Goal: Transaction & Acquisition: Purchase product/service

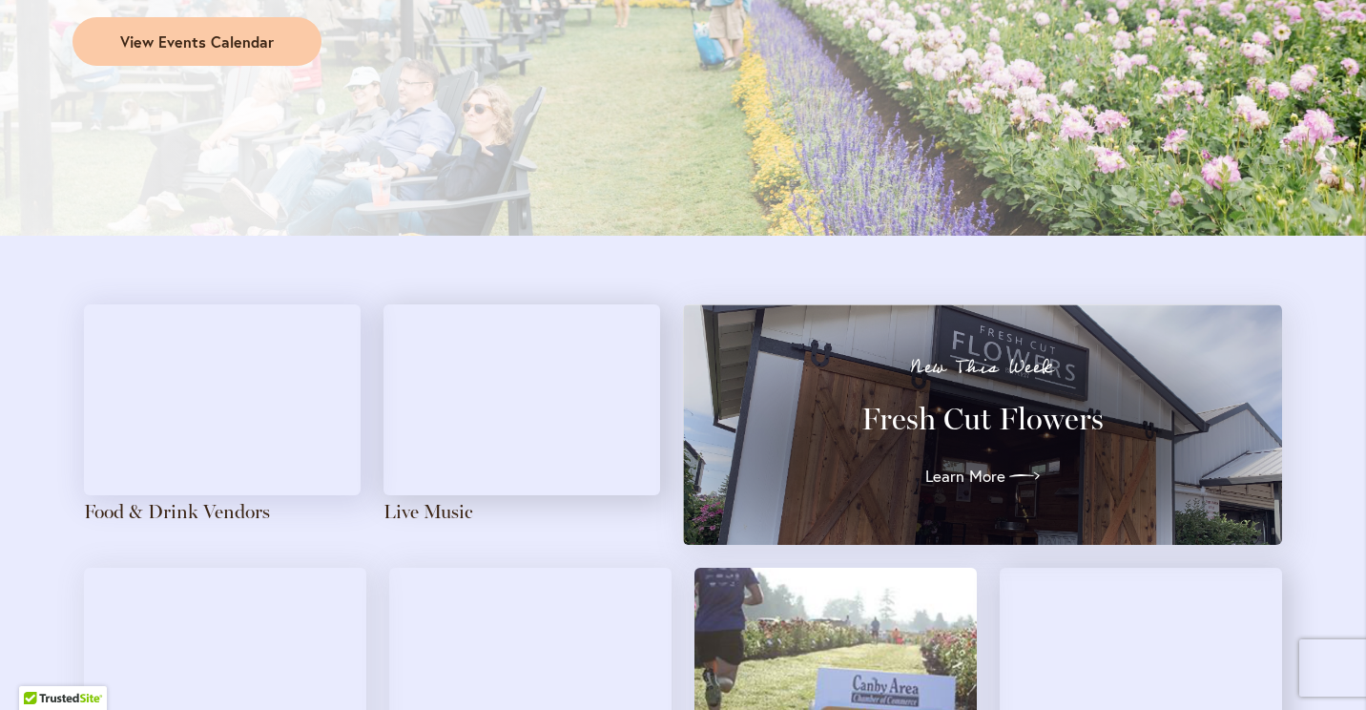
scroll to position [1874, 0]
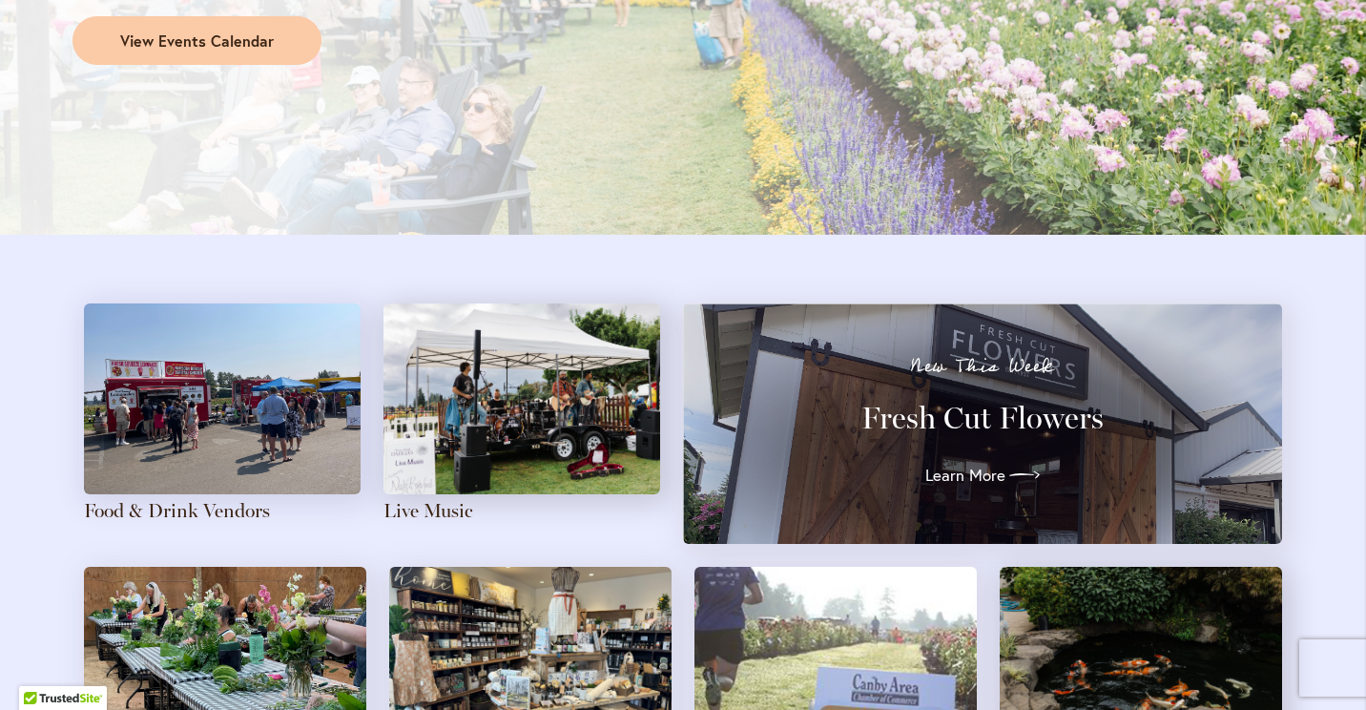
click at [981, 420] on h3 "Fresh Cut Flowers" at bounding box center [982, 418] width 530 height 38
click at [970, 477] on span "Learn More" at bounding box center [961, 475] width 80 height 23
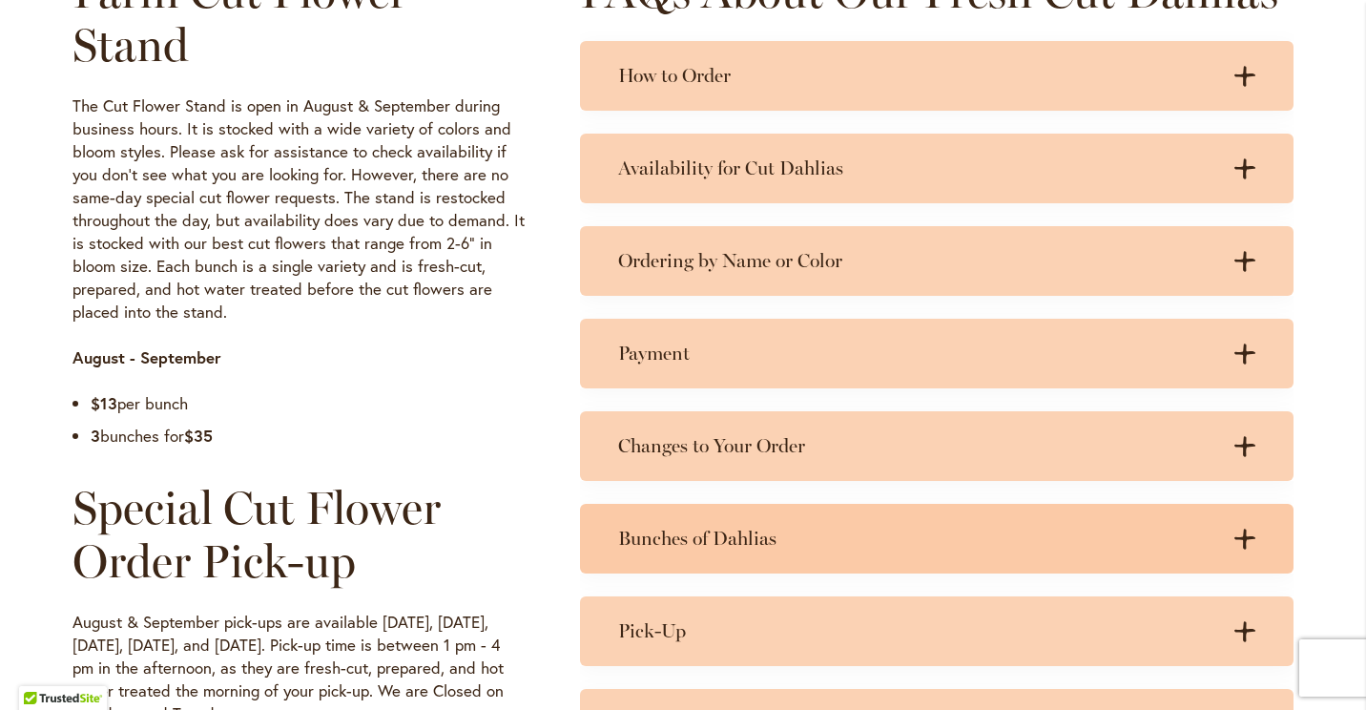
scroll to position [999, 0]
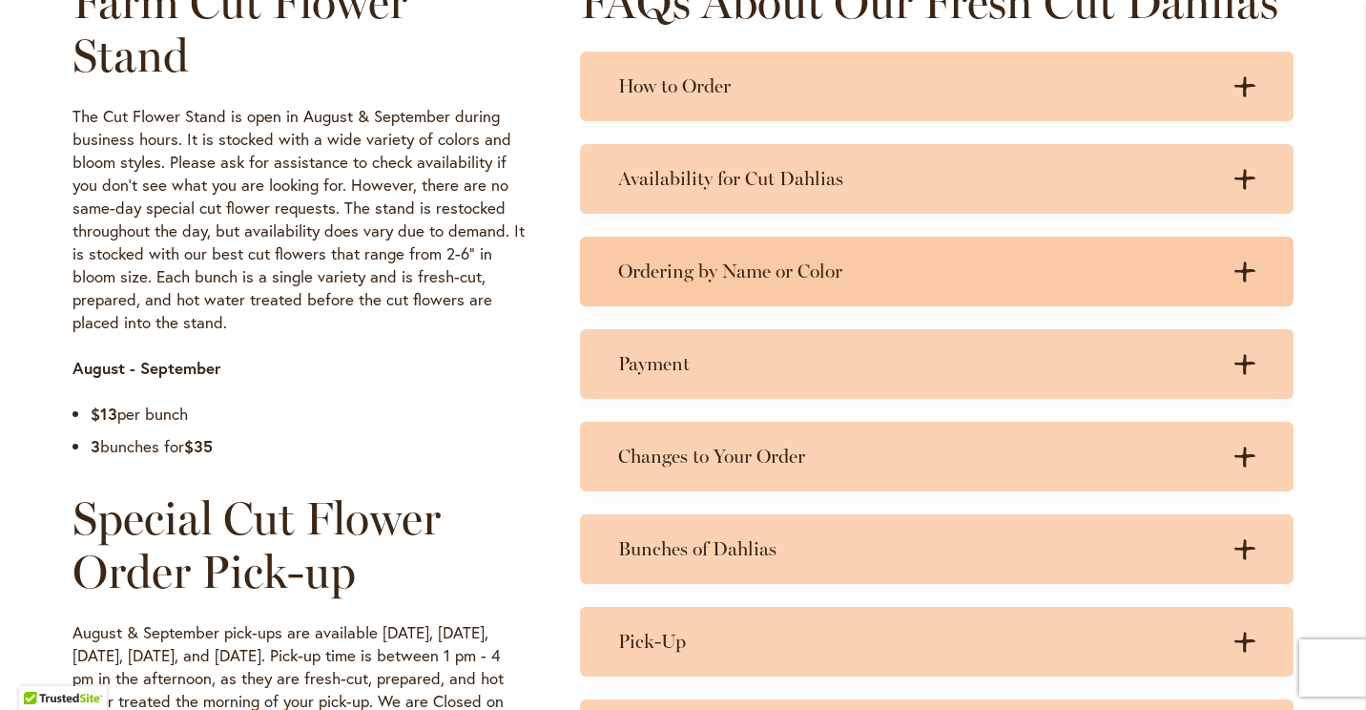
click at [1234, 262] on icon ".cls-1 { fill: #3c2616; stroke-width: 0px; }" at bounding box center [1244, 271] width 21 height 21
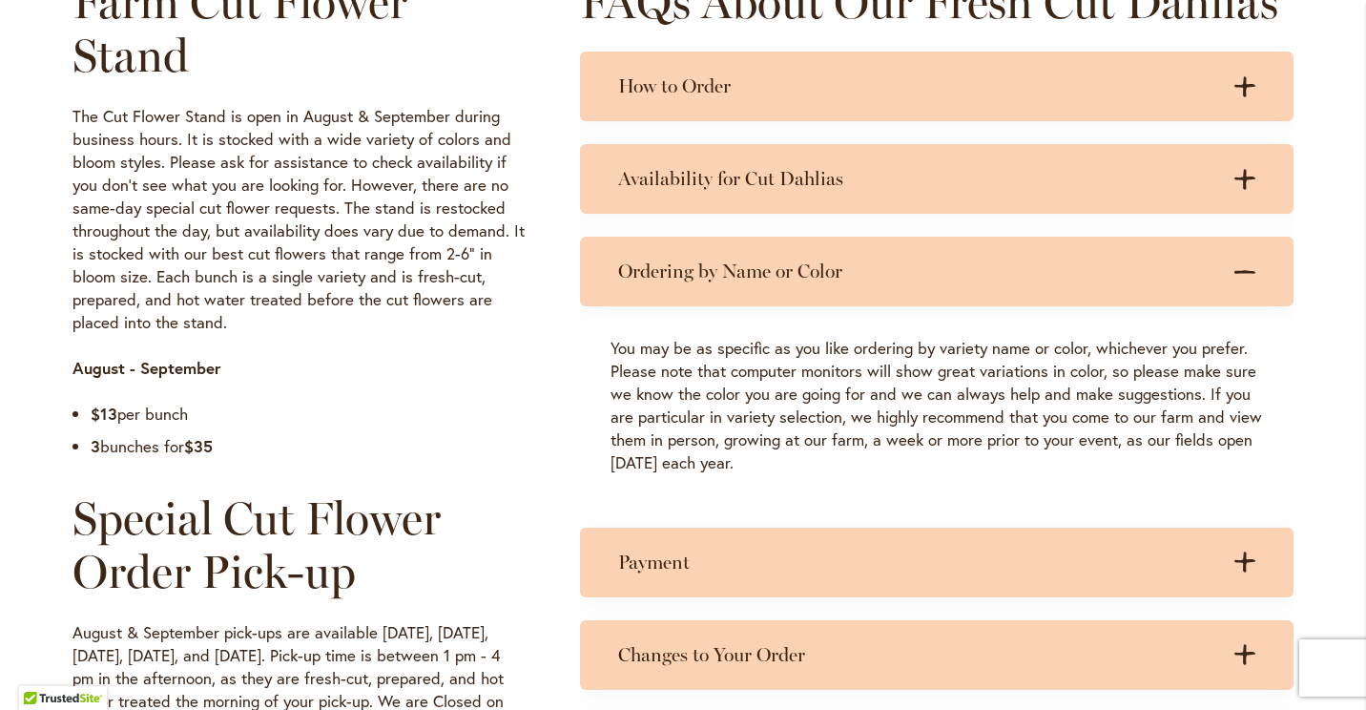
click at [1234, 262] on icon ".cls-1 { fill: #3c2616; stroke-width: 0px; }" at bounding box center [1244, 271] width 21 height 21
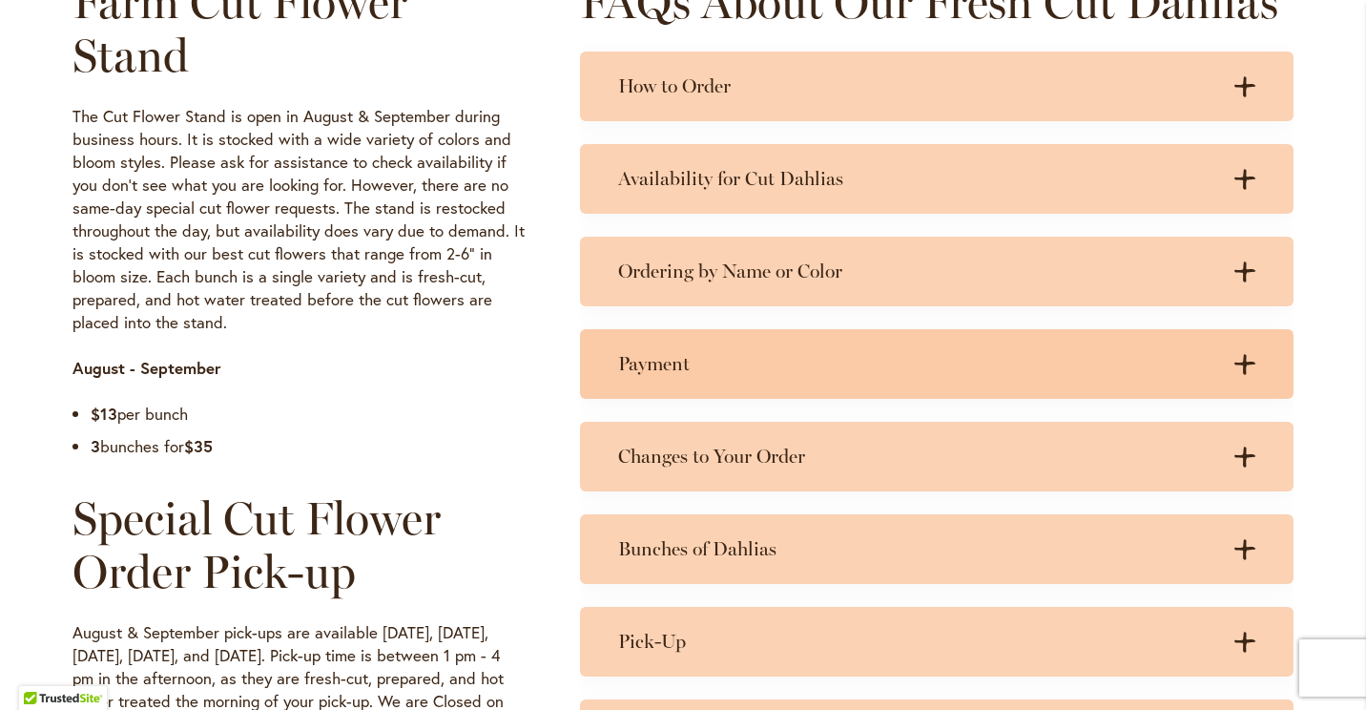
click at [1236, 357] on icon at bounding box center [1244, 364] width 21 height 20
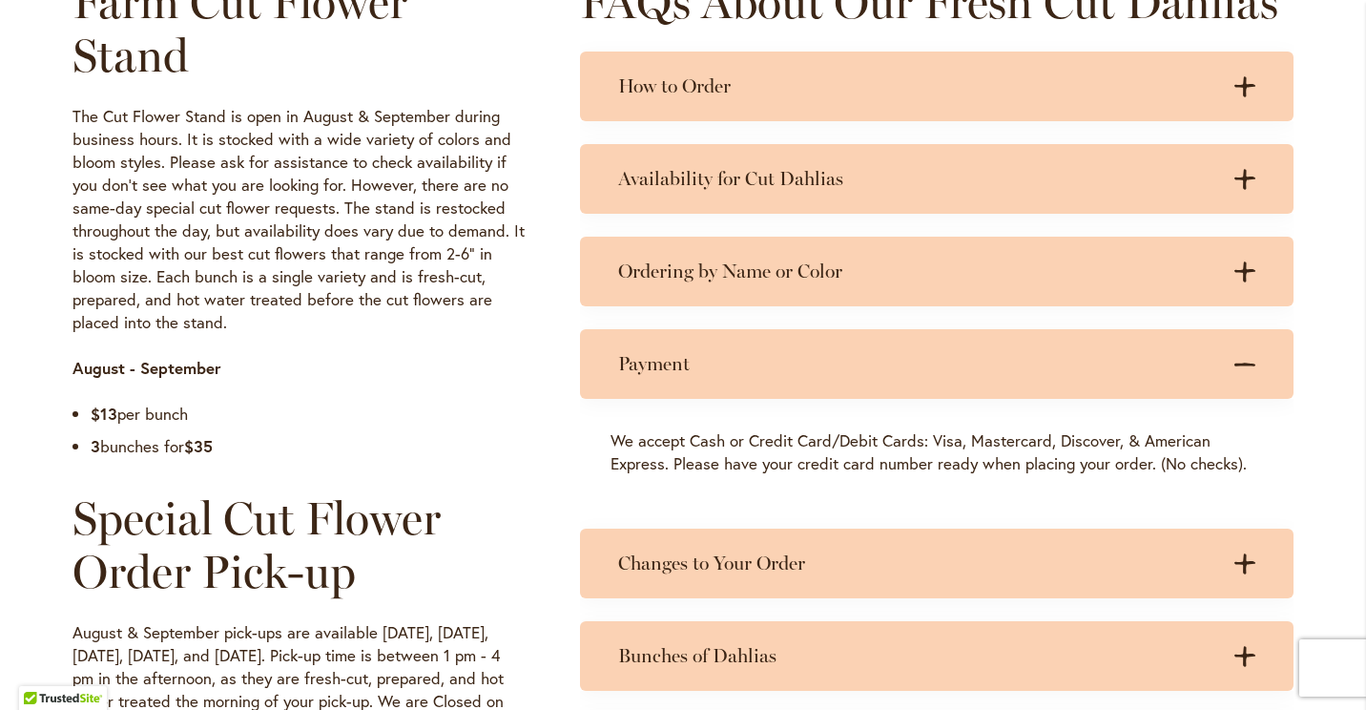
click at [1236, 357] on icon ".cls-1 { fill: #3c2616; stroke-width: 0px; }" at bounding box center [1244, 364] width 21 height 21
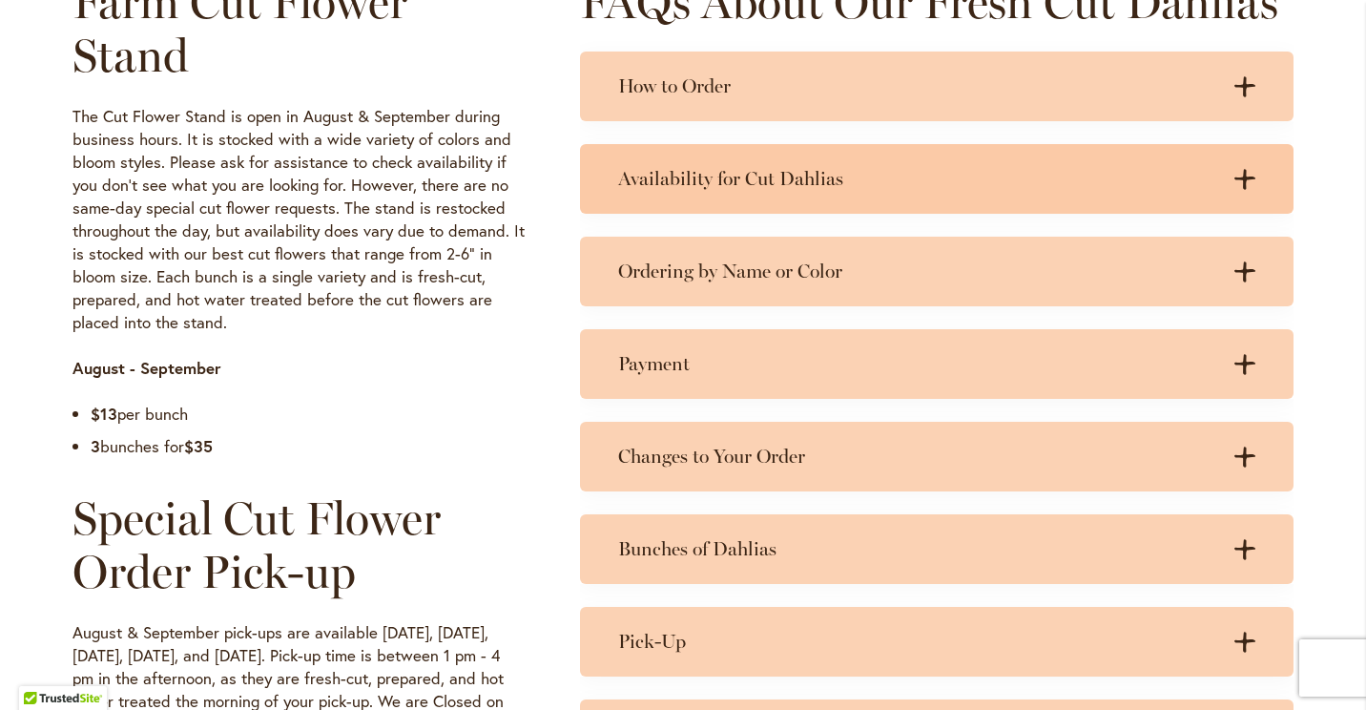
click at [1242, 176] on icon at bounding box center [1244, 179] width 21 height 20
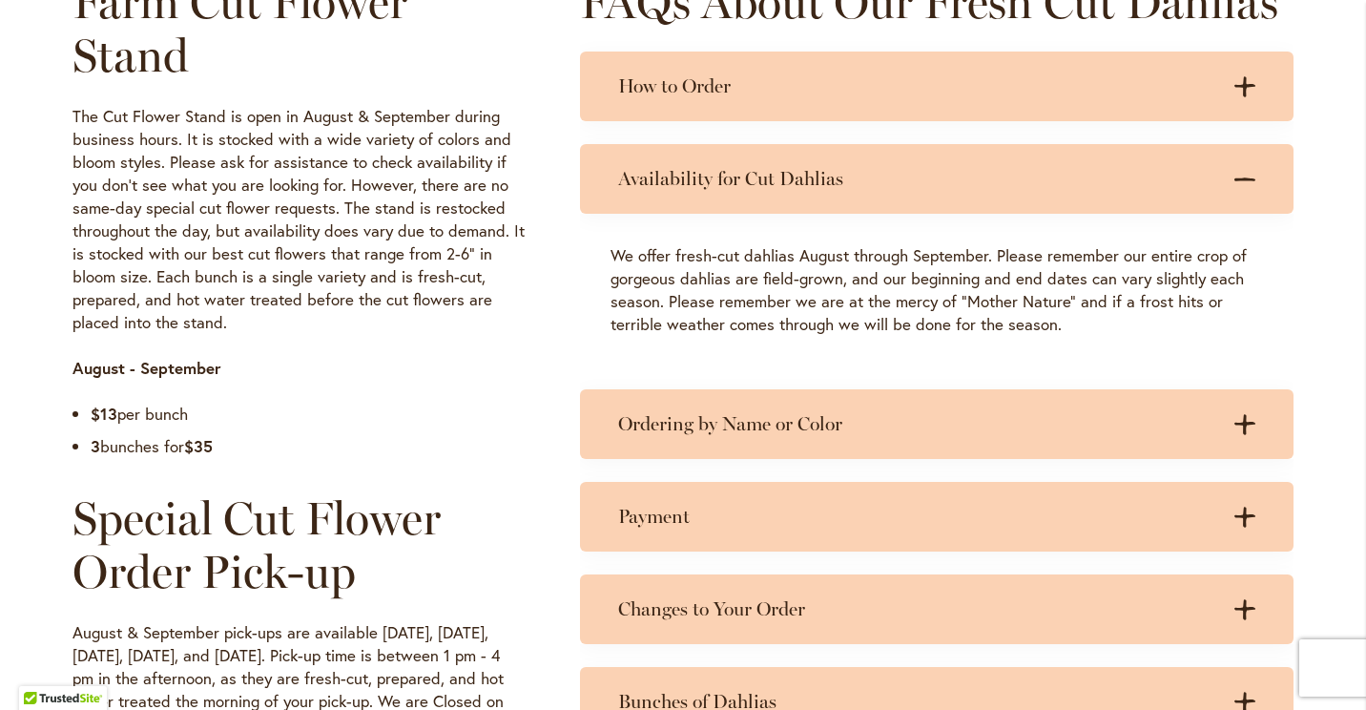
click at [1242, 176] on icon ".cls-1 { fill: #3c2616; stroke-width: 0px; }" at bounding box center [1244, 179] width 21 height 21
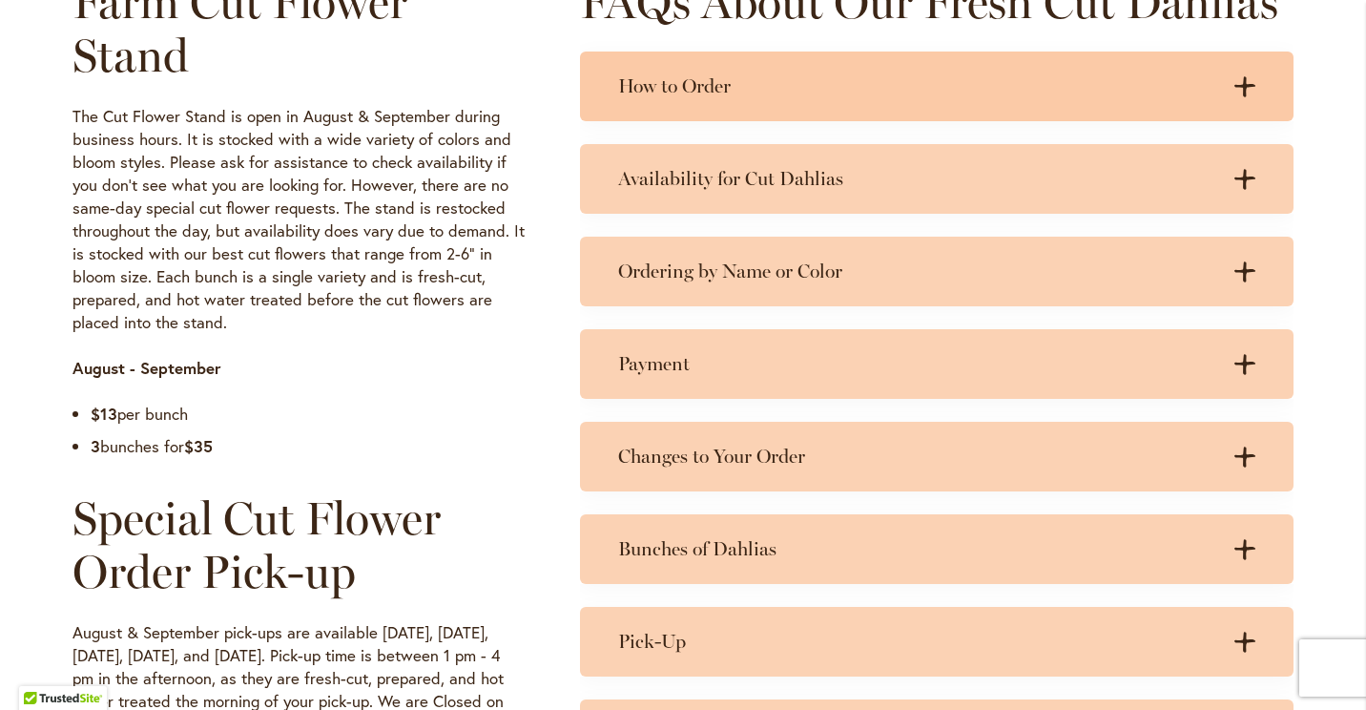
click at [1241, 81] on icon ".cls-1 { fill: #3c2616; stroke-width: 0px; }" at bounding box center [1244, 86] width 21 height 21
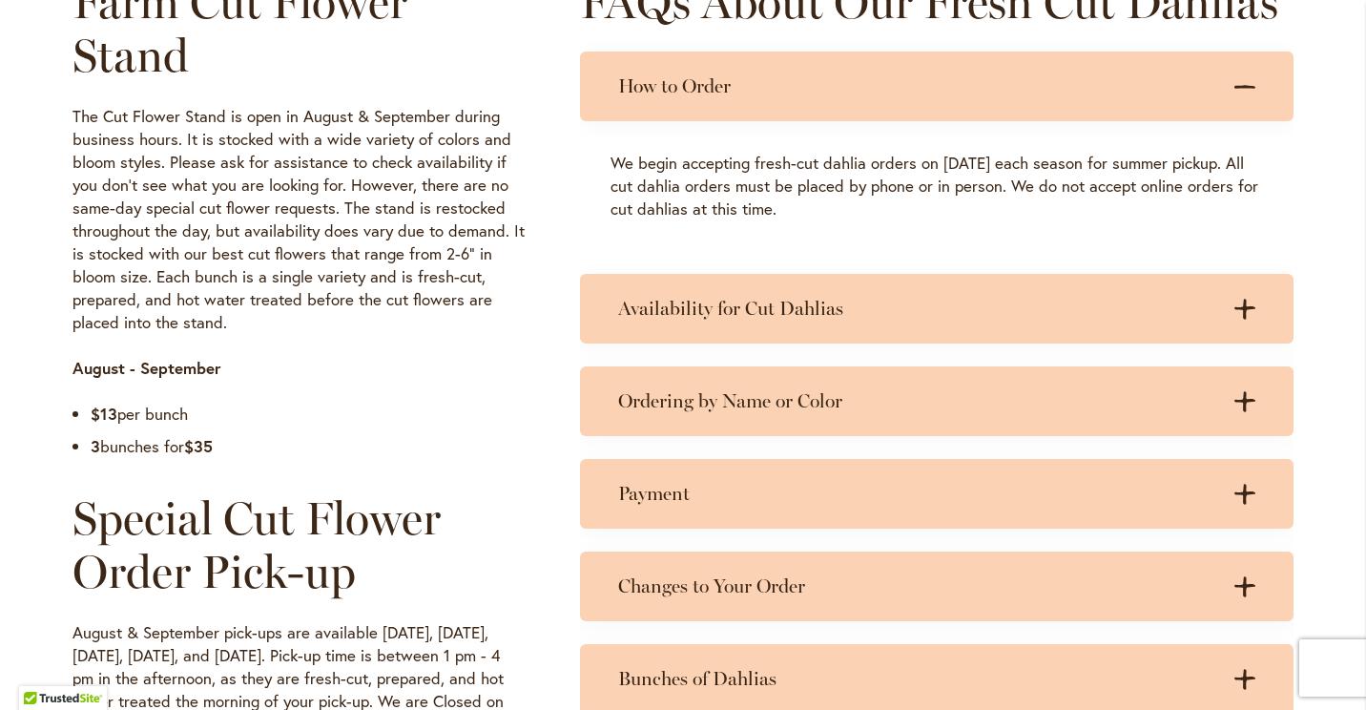
click at [1241, 81] on icon ".cls-1 { fill: #3c2616; stroke-width: 0px; }" at bounding box center [1244, 86] width 21 height 21
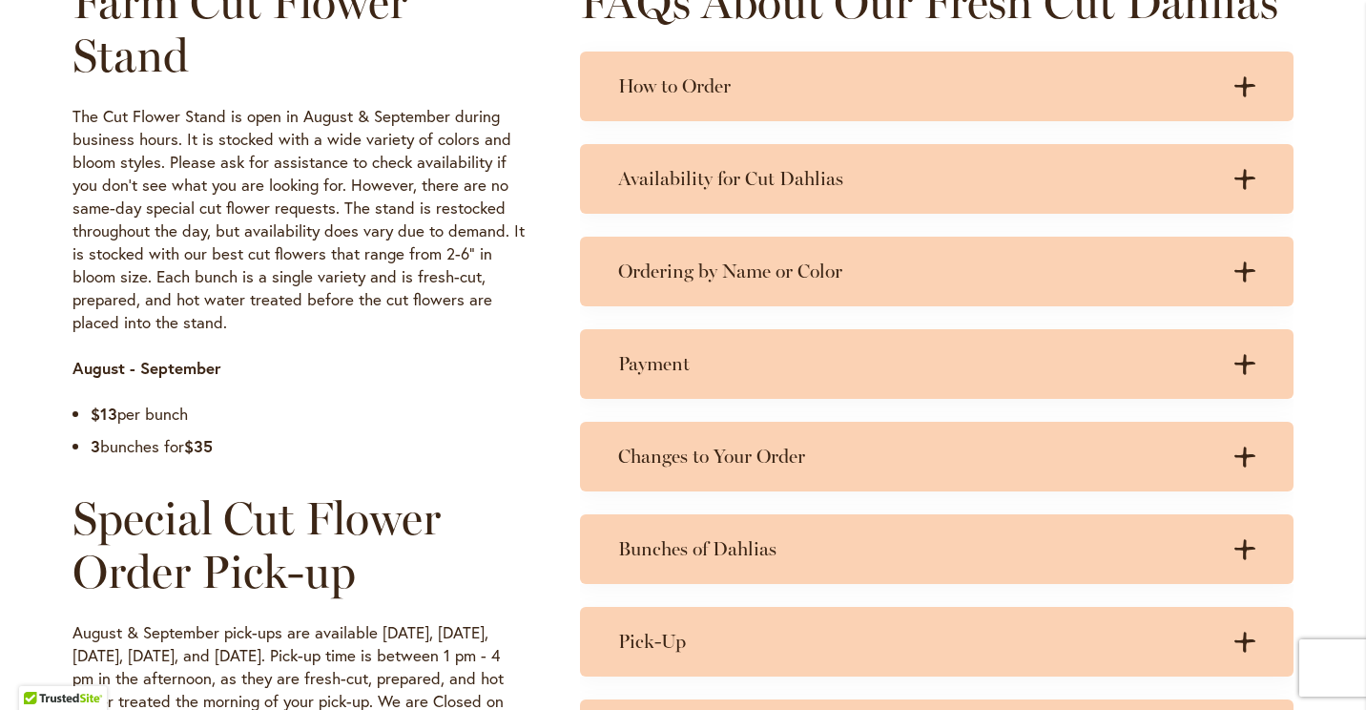
click at [1241, 81] on icon ".cls-1 { fill: #3c2616; stroke-width: 0px; }" at bounding box center [1244, 86] width 21 height 21
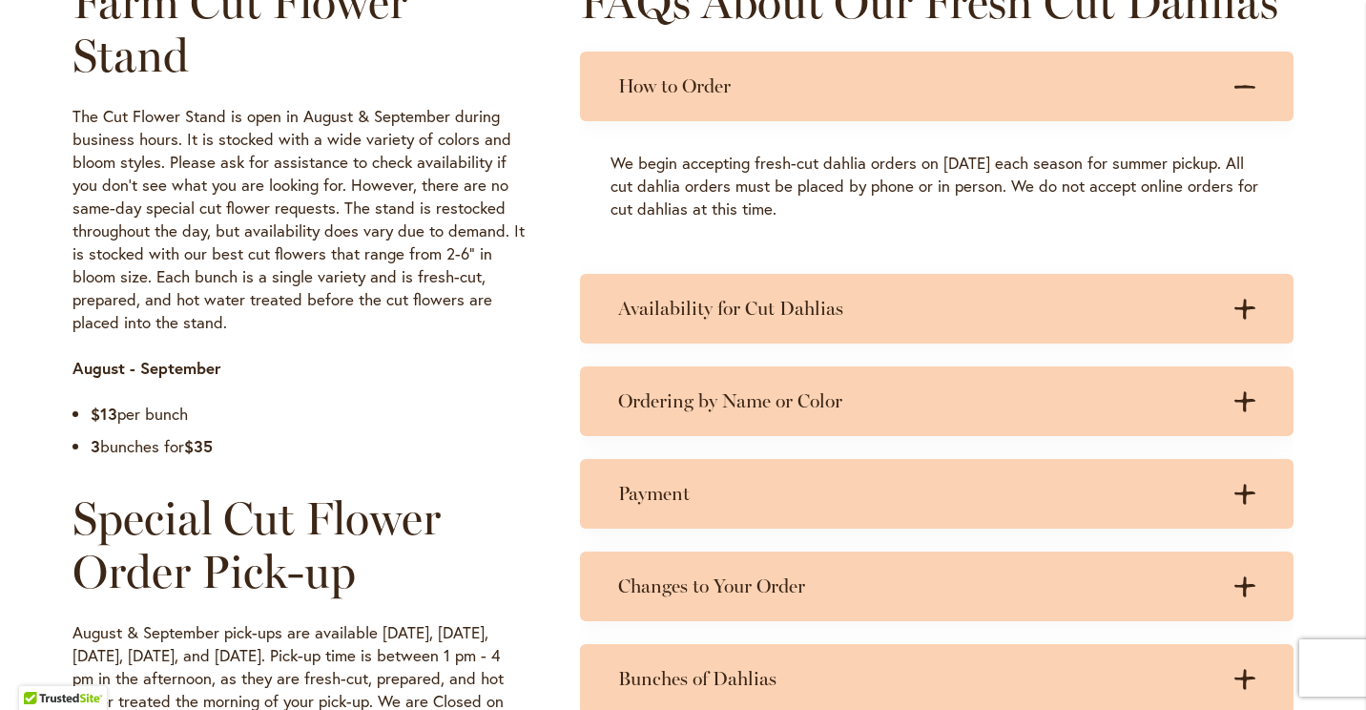
click at [1241, 81] on icon ".cls-1 { fill: #3c2616; stroke-width: 0px; }" at bounding box center [1244, 86] width 21 height 21
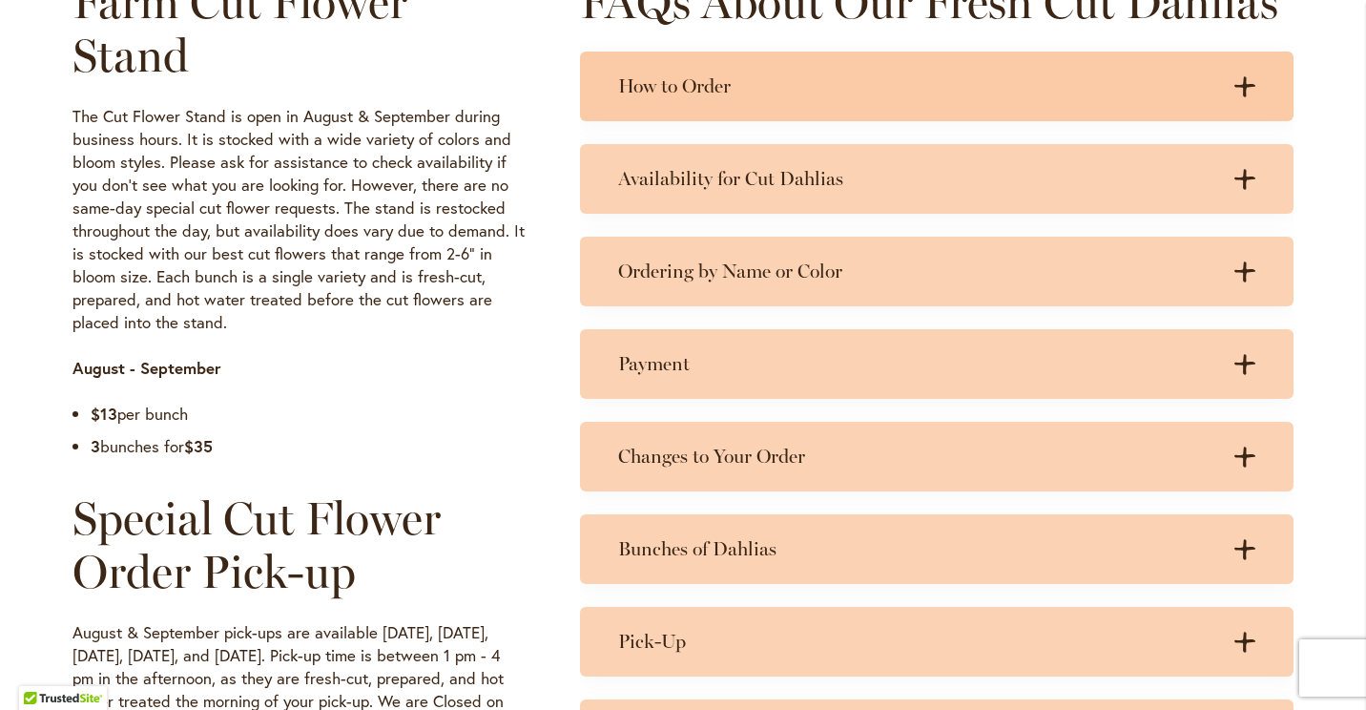
click at [1243, 80] on icon ".cls-1 { fill: #3c2616; stroke-width: 0px; }" at bounding box center [1244, 86] width 21 height 21
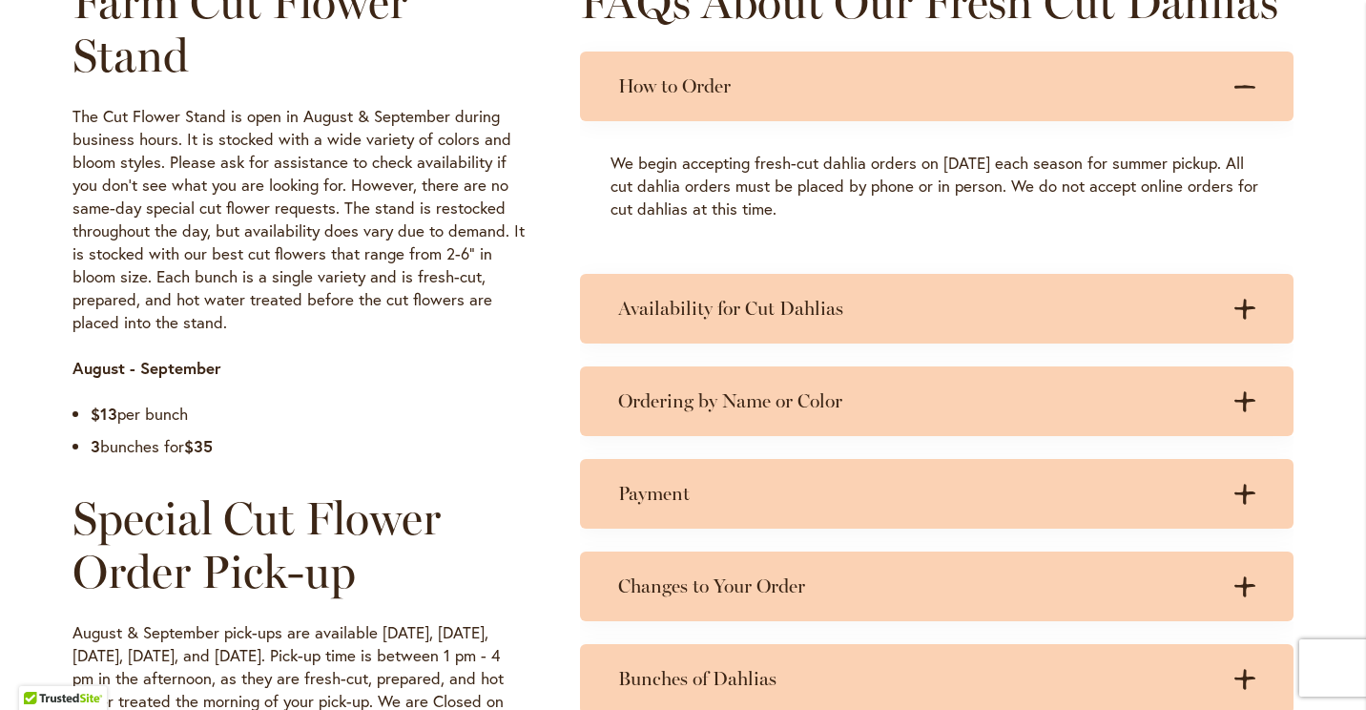
click at [1243, 80] on icon ".cls-1 { fill: #3c2616; stroke-width: 0px; }" at bounding box center [1244, 86] width 21 height 21
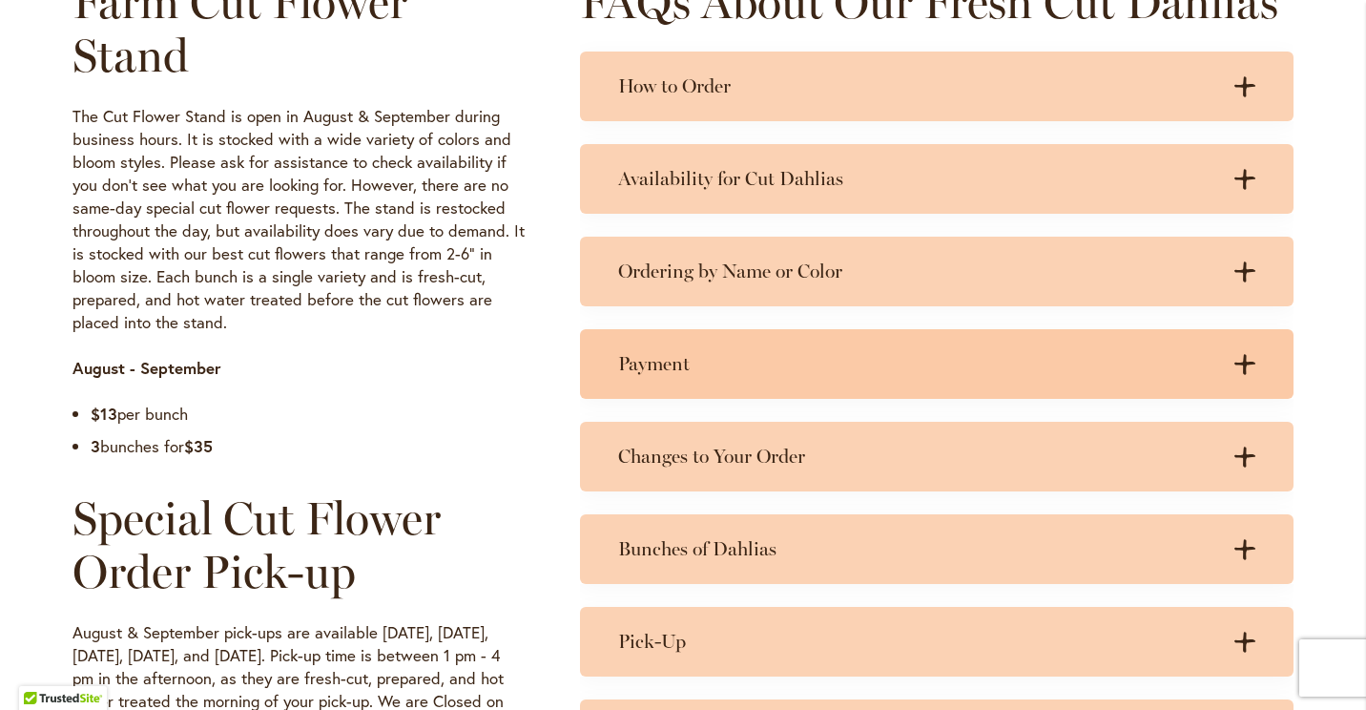
click at [1236, 363] on icon at bounding box center [1244, 364] width 21 height 20
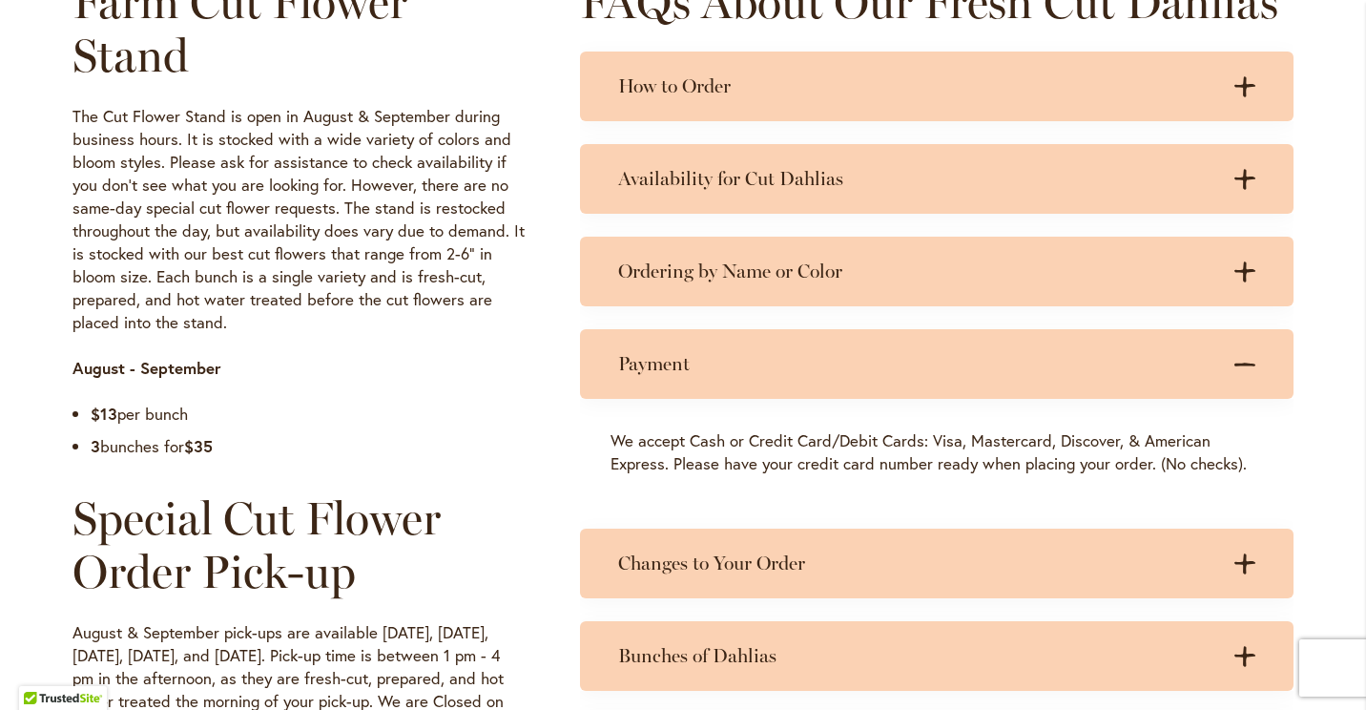
click at [1236, 363] on icon at bounding box center [1244, 364] width 21 height 4
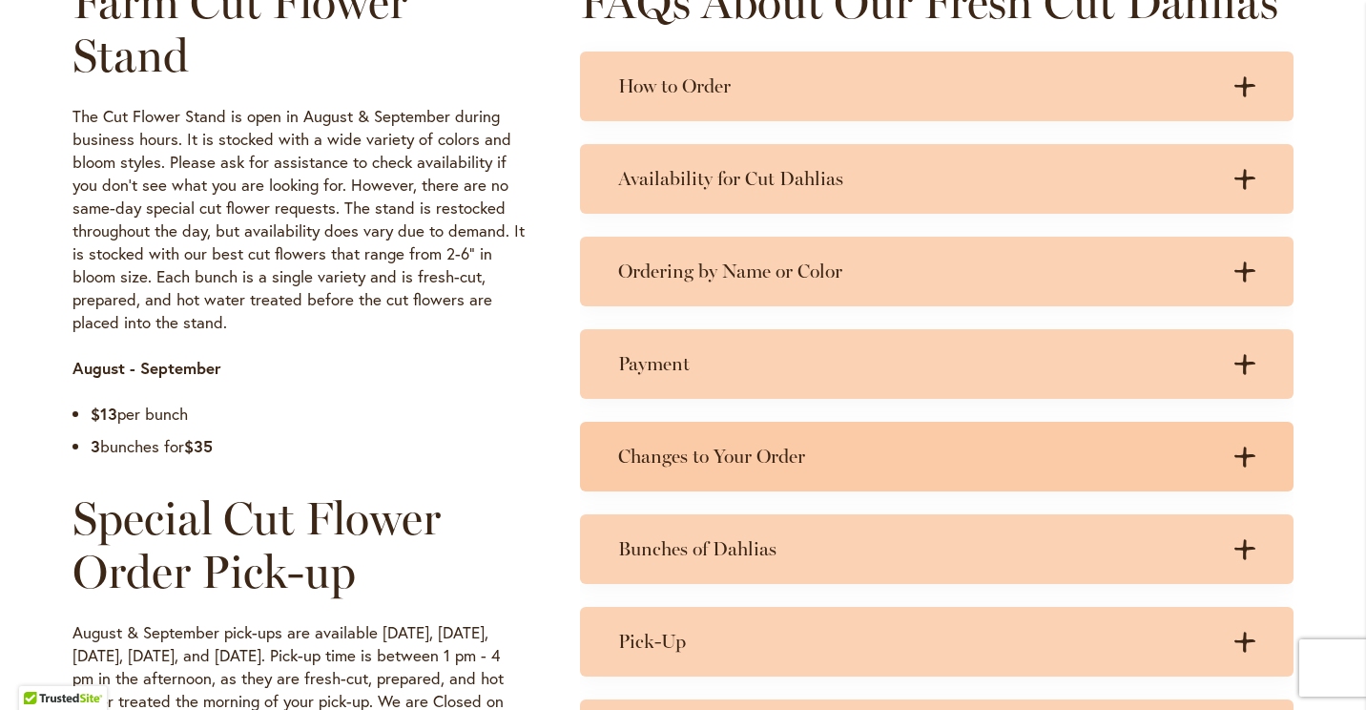
click at [1239, 447] on icon at bounding box center [1244, 456] width 21 height 20
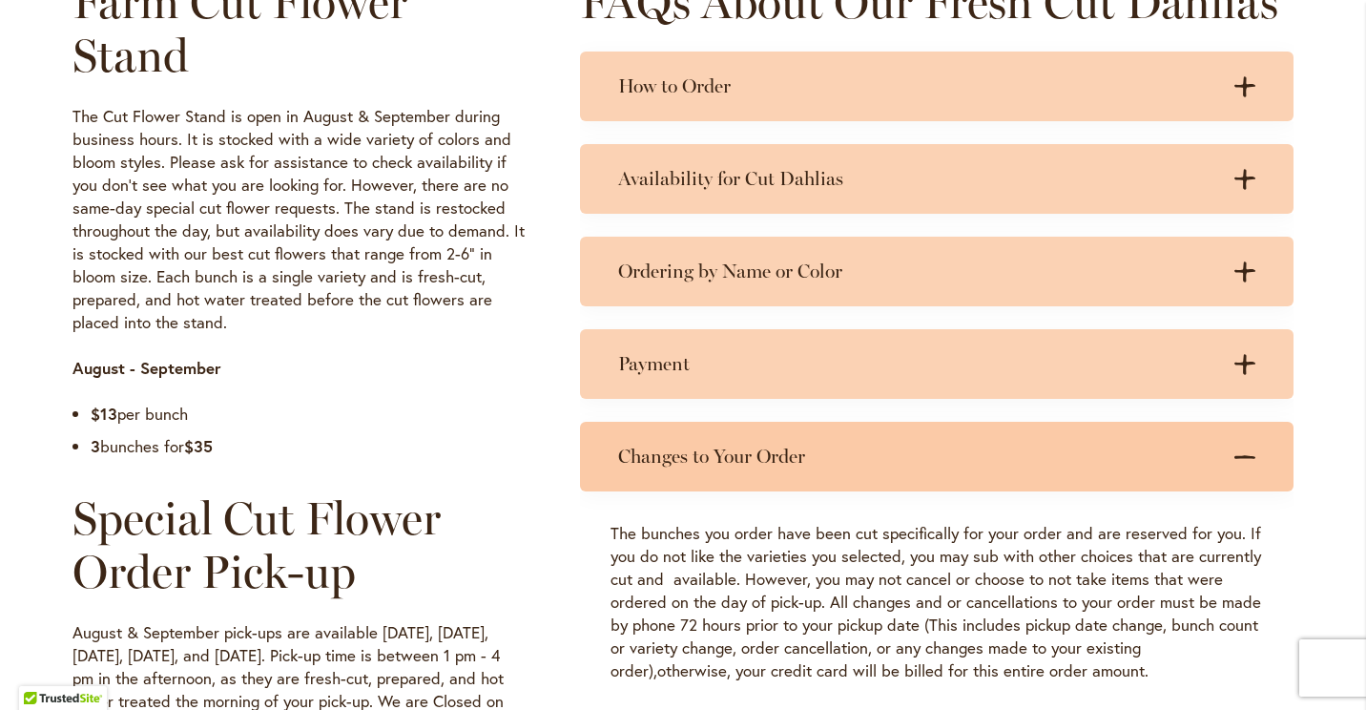
click at [1240, 464] on icon ".cls-1 { fill: #3c2616; stroke-width: 0px; }" at bounding box center [1244, 456] width 21 height 21
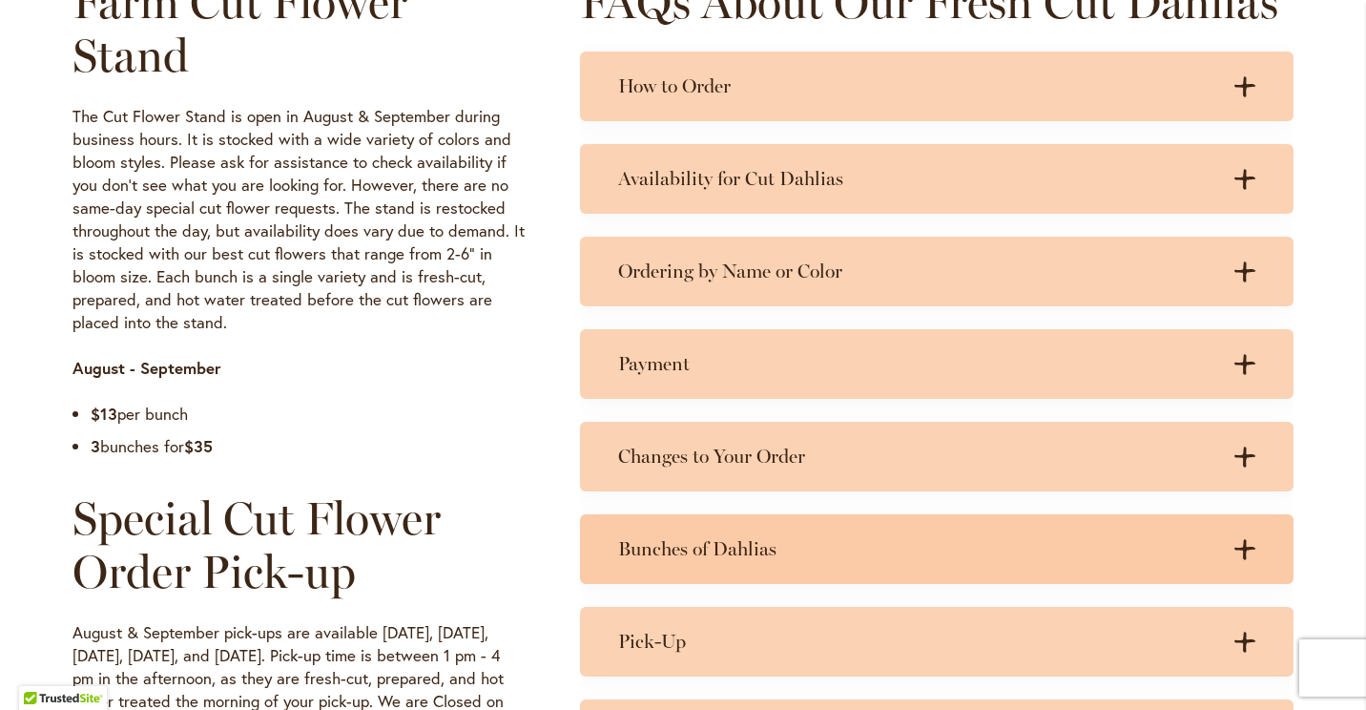
click at [1237, 546] on icon at bounding box center [1244, 549] width 21 height 20
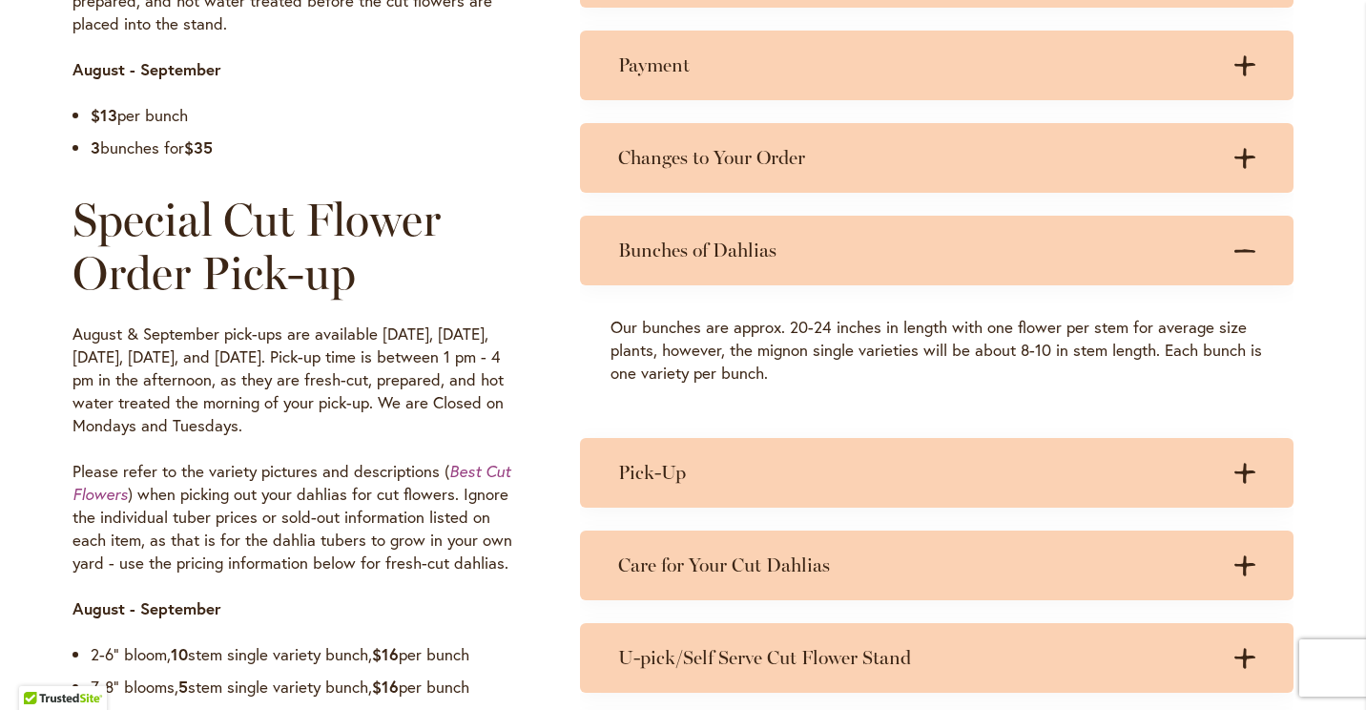
scroll to position [1301, 0]
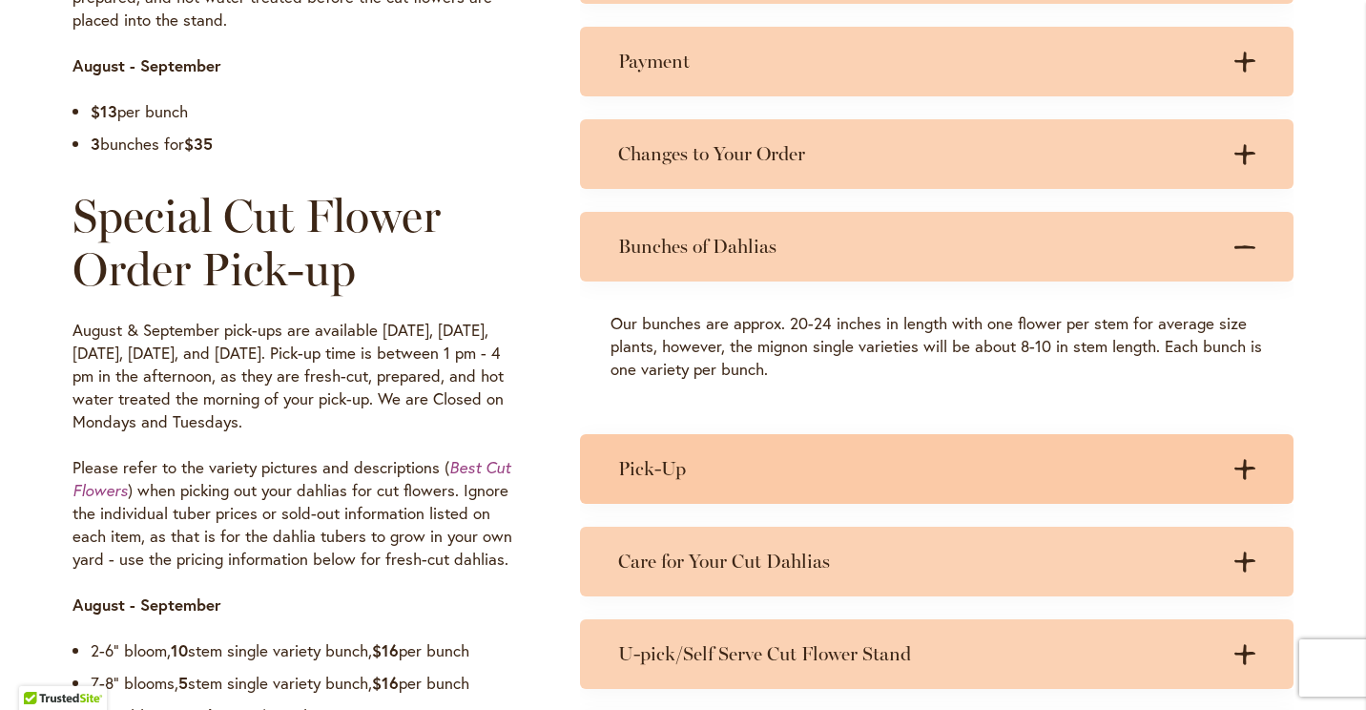
click at [1234, 481] on div "Pick-Up .cls-1 { fill: #3c2616; stroke-width: 0px; } .cls-1 { fill: #3c2616; st…" at bounding box center [936, 469] width 713 height 70
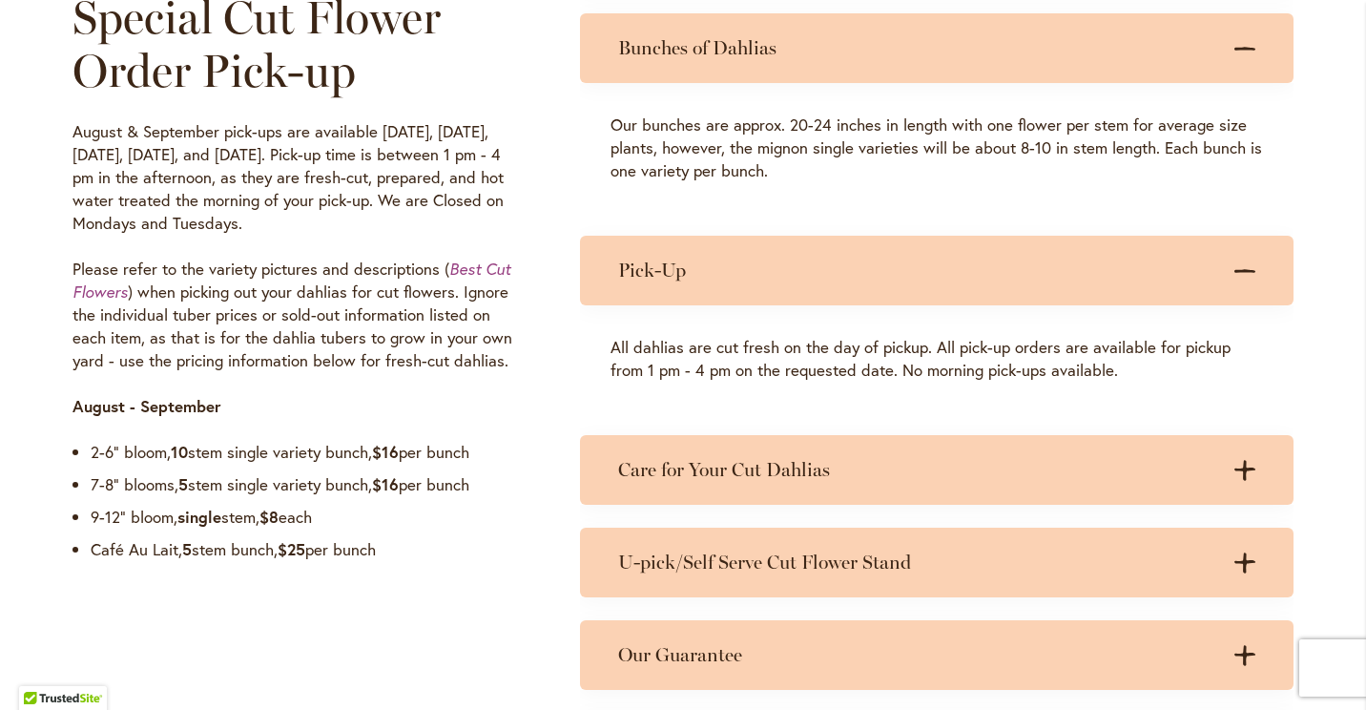
scroll to position [1506, 0]
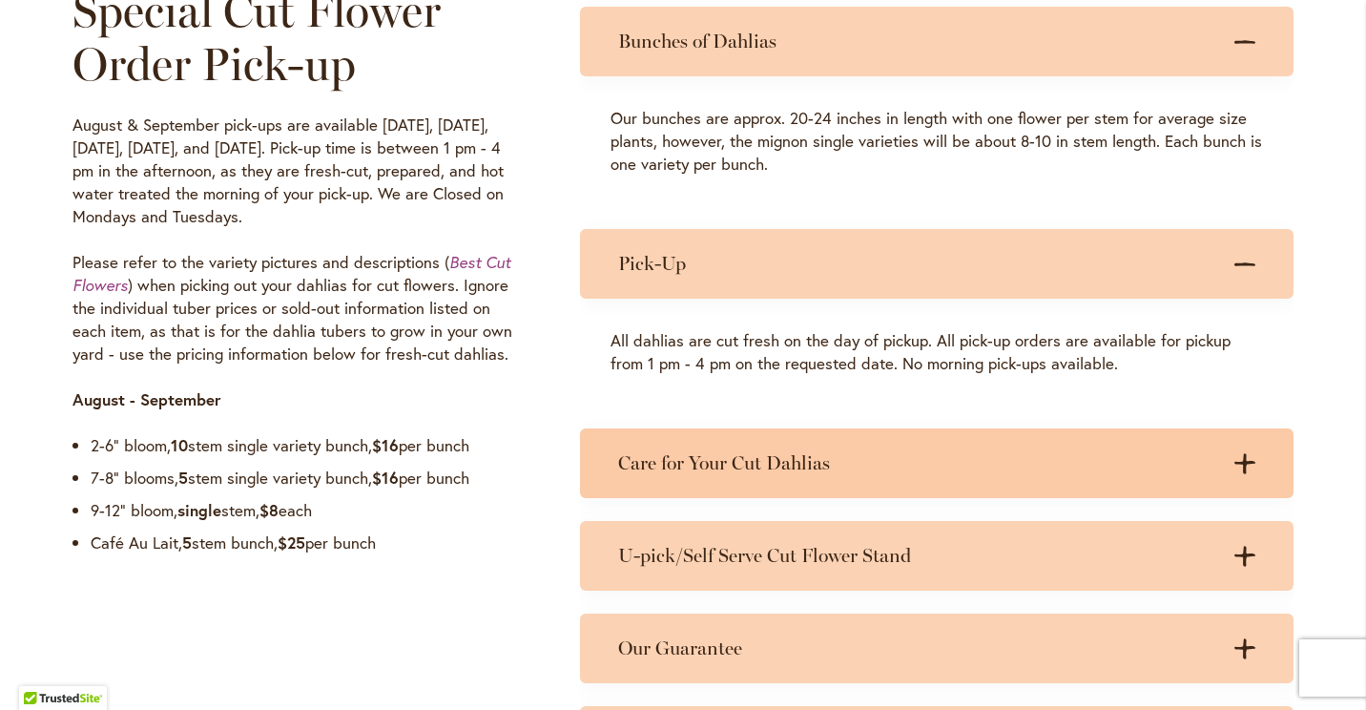
click at [1225, 469] on div ".cls-1 { fill: #3c2616; stroke-width: 0px; } .cls-1 { fill: #3c2616; stroke-wid…" at bounding box center [1236, 463] width 38 height 24
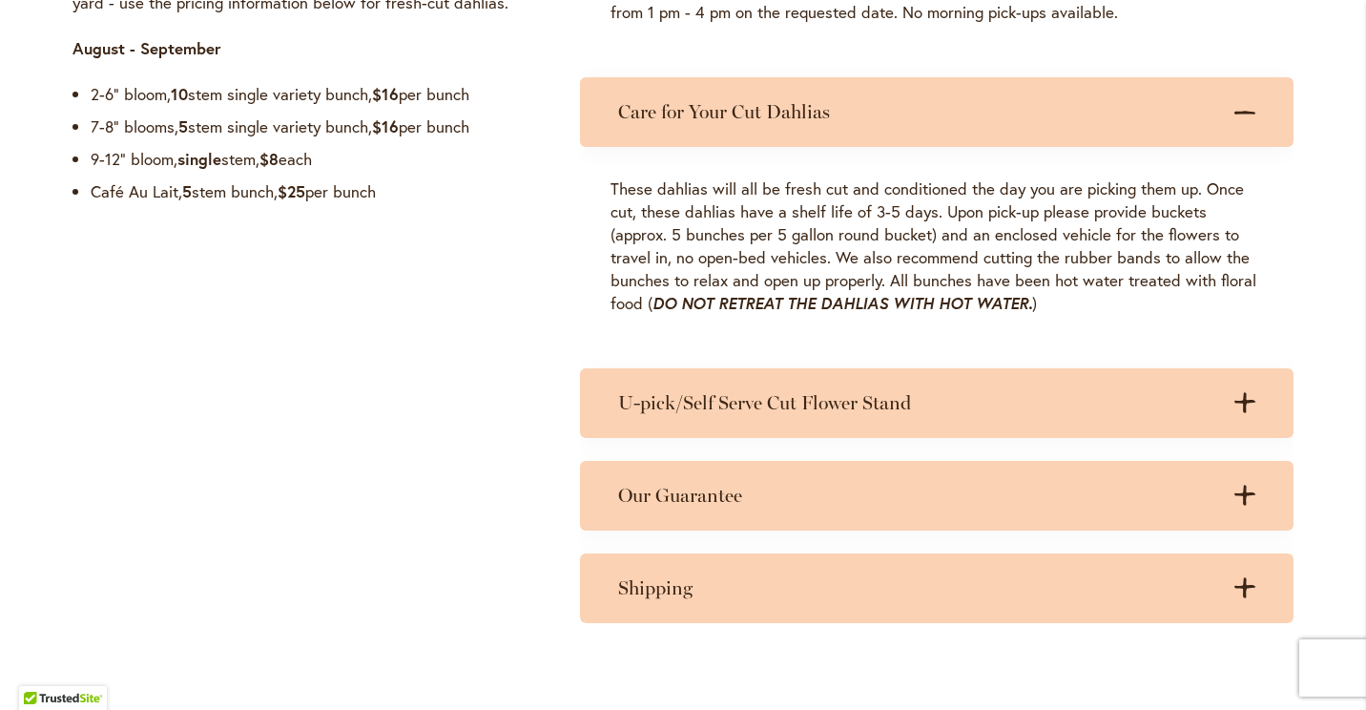
scroll to position [1863, 0]
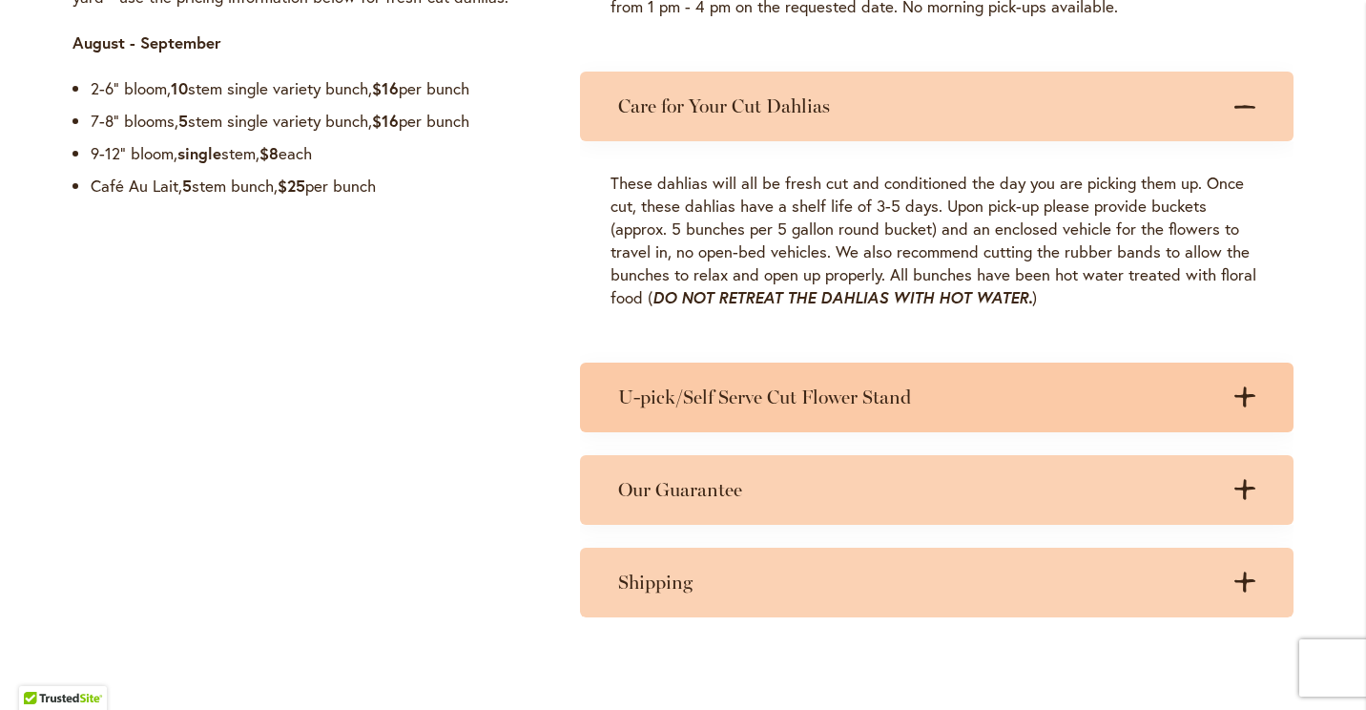
click at [1230, 415] on div "U-pick/Self Serve Cut Flower Stand .cls-1 { fill: #3c2616; stroke-width: 0px; }…" at bounding box center [936, 397] width 713 height 70
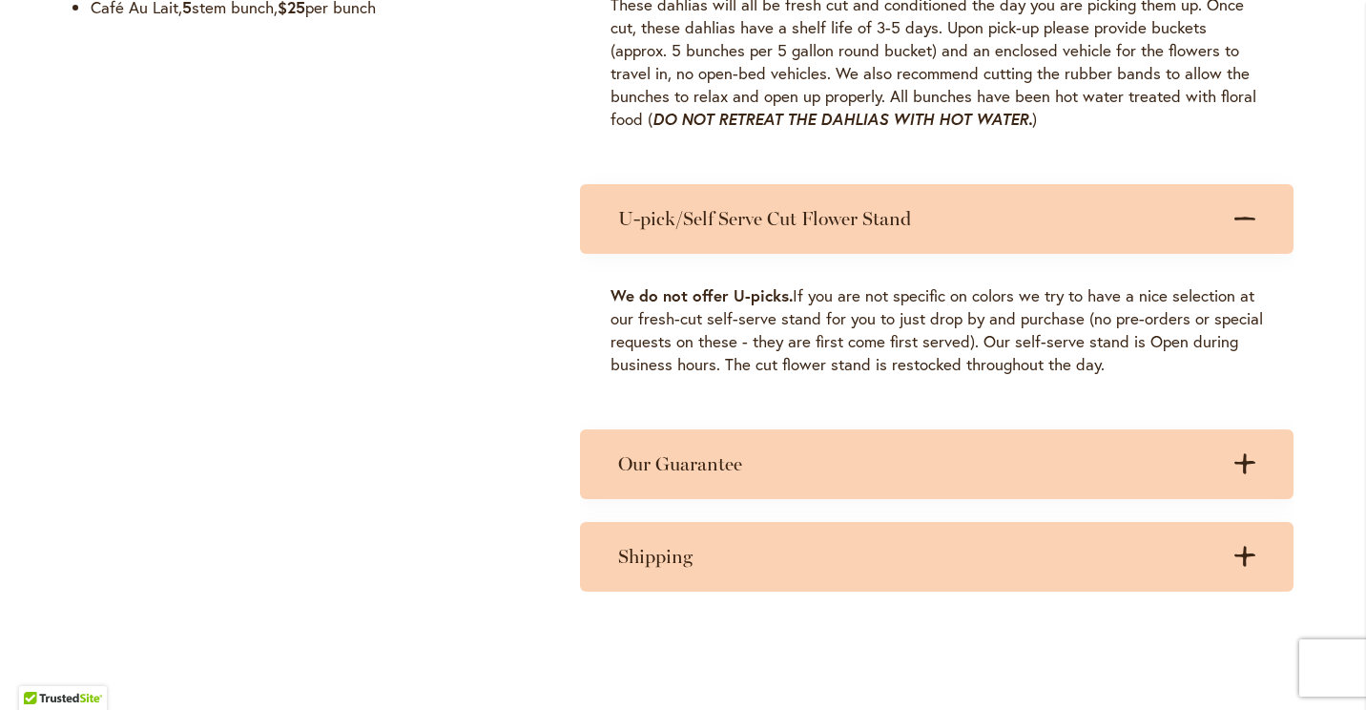
scroll to position [2048, 0]
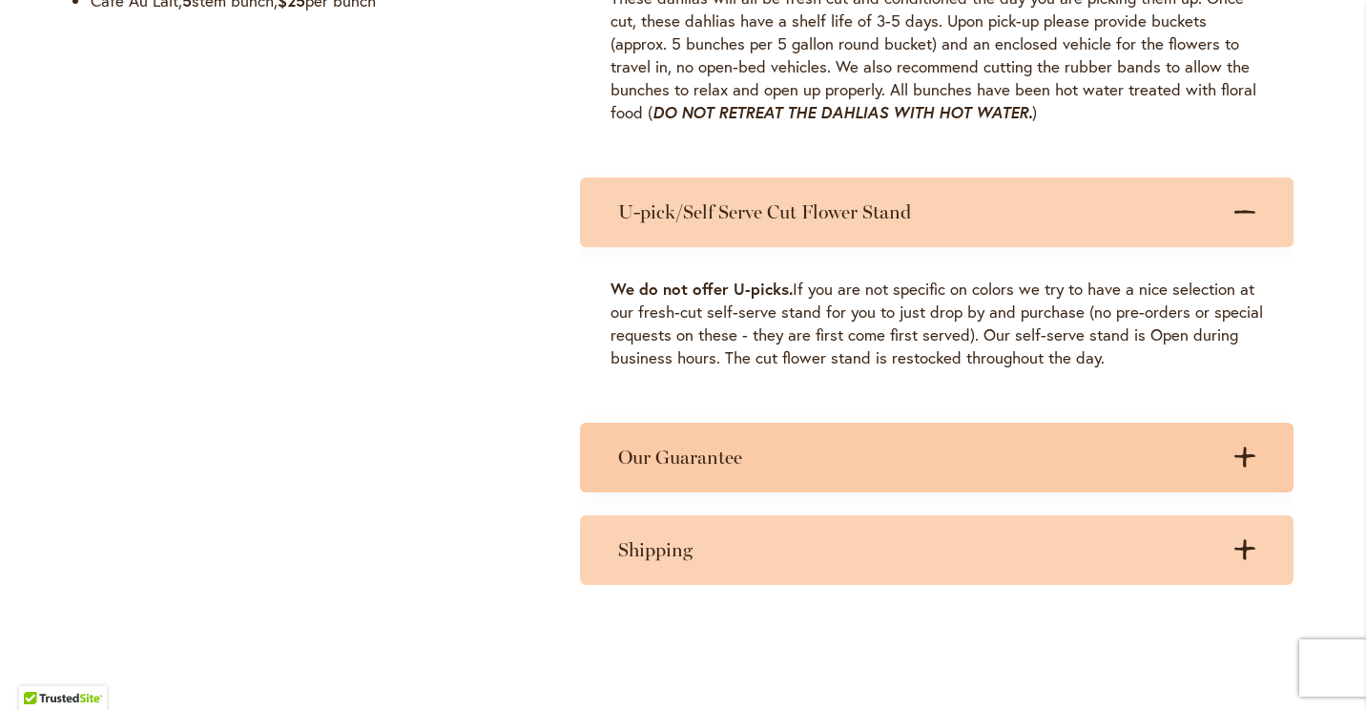
click at [1234, 475] on div "Our Guarantee .cls-1 { fill: #3c2616; stroke-width: 0px; } .cls-1 { fill: #3c26…" at bounding box center [936, 457] width 713 height 70
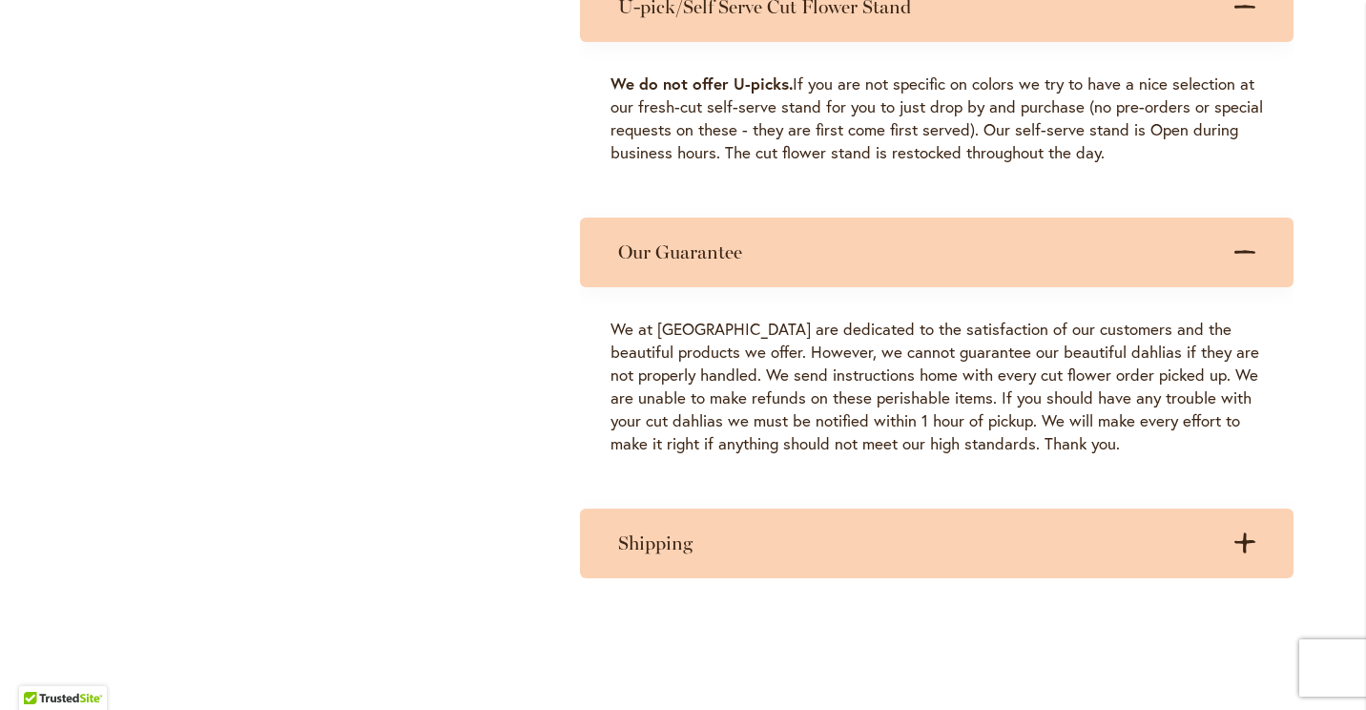
scroll to position [2254, 0]
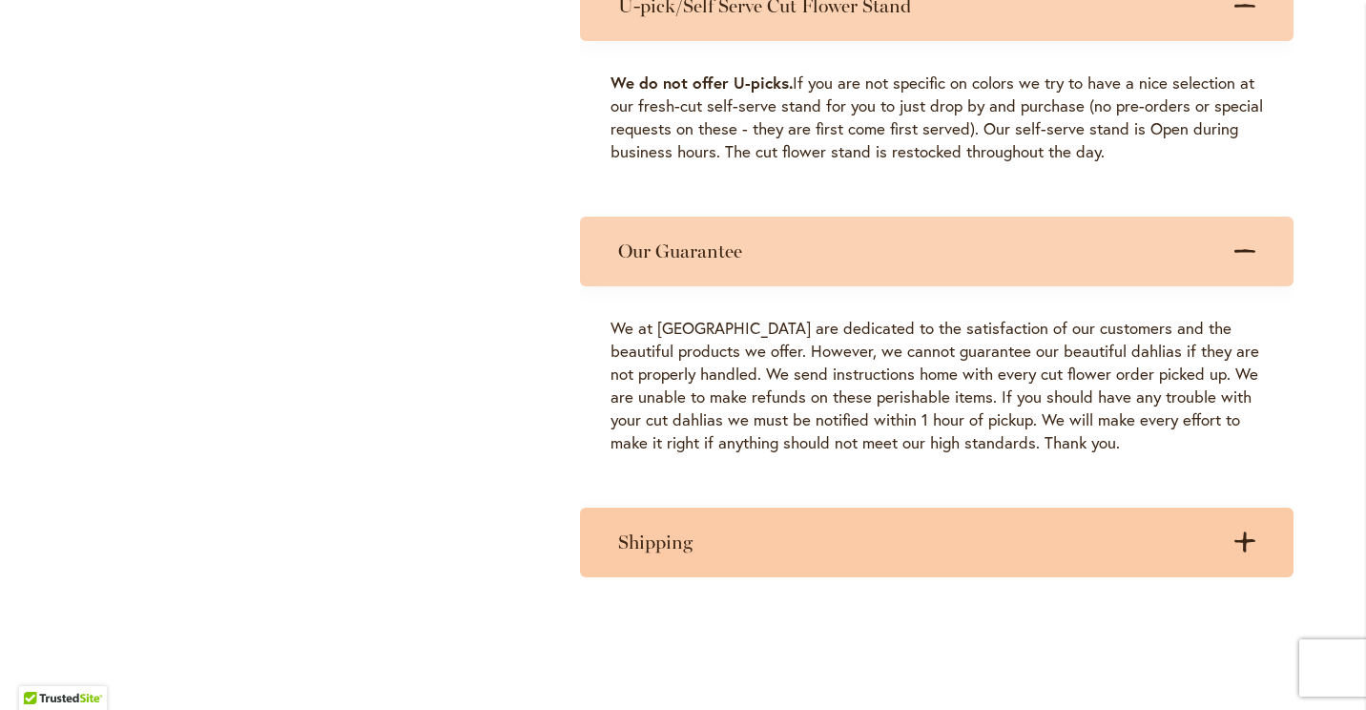
click at [1234, 548] on icon ".cls-1 { fill: #3c2616; stroke-width: 0px; }" at bounding box center [1244, 541] width 21 height 21
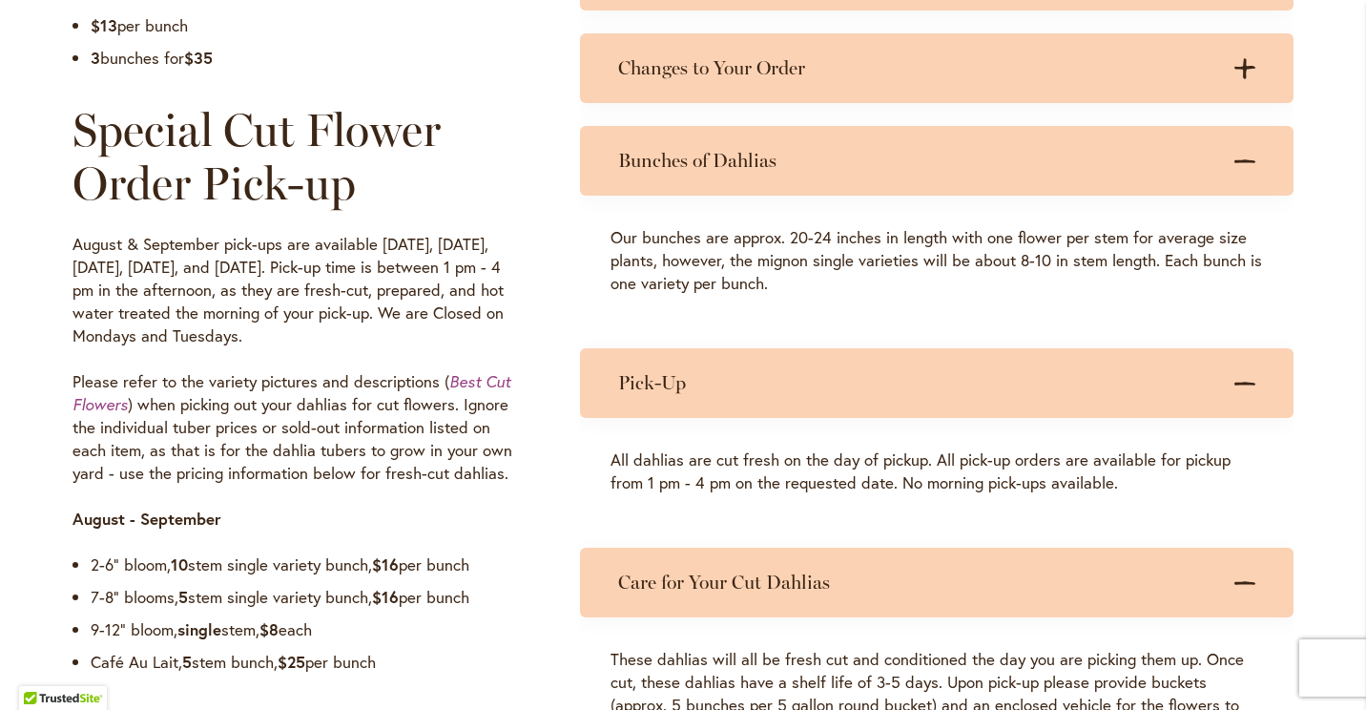
scroll to position [1375, 0]
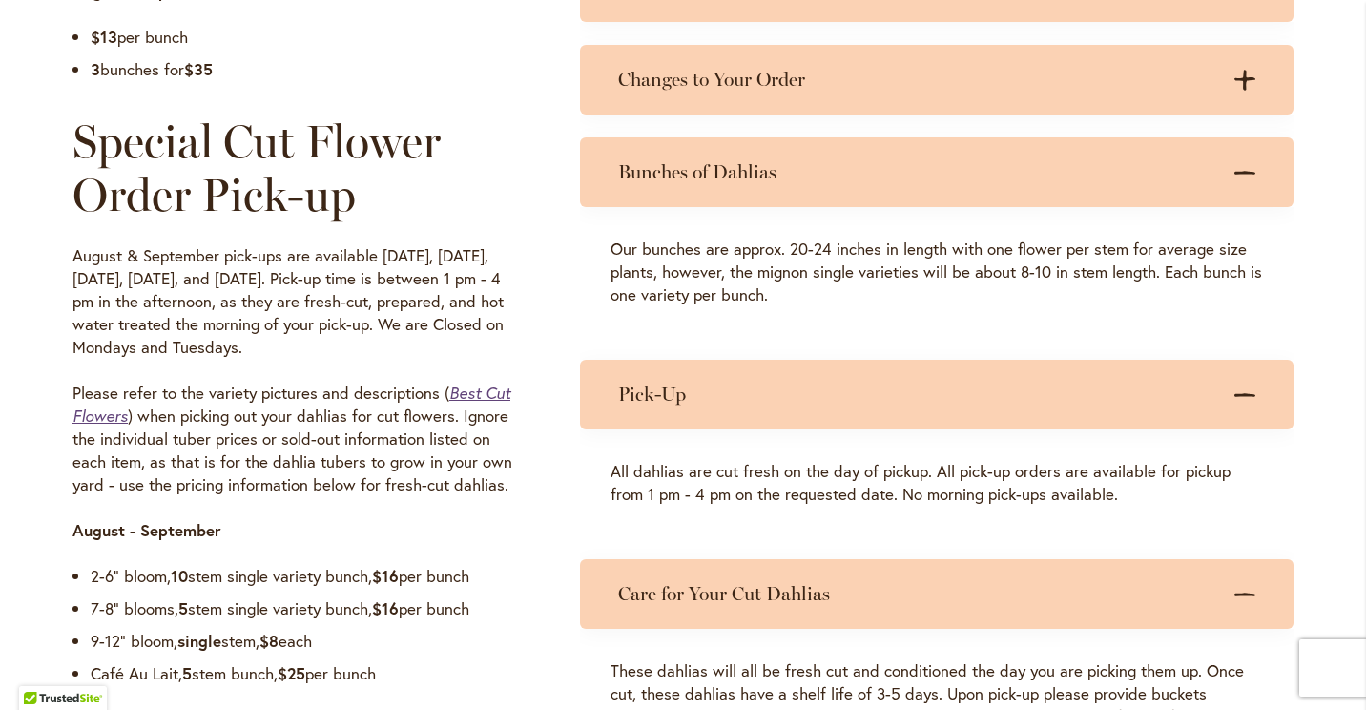
click at [477, 385] on em "Best Cut Flowers" at bounding box center [291, 403] width 438 height 43
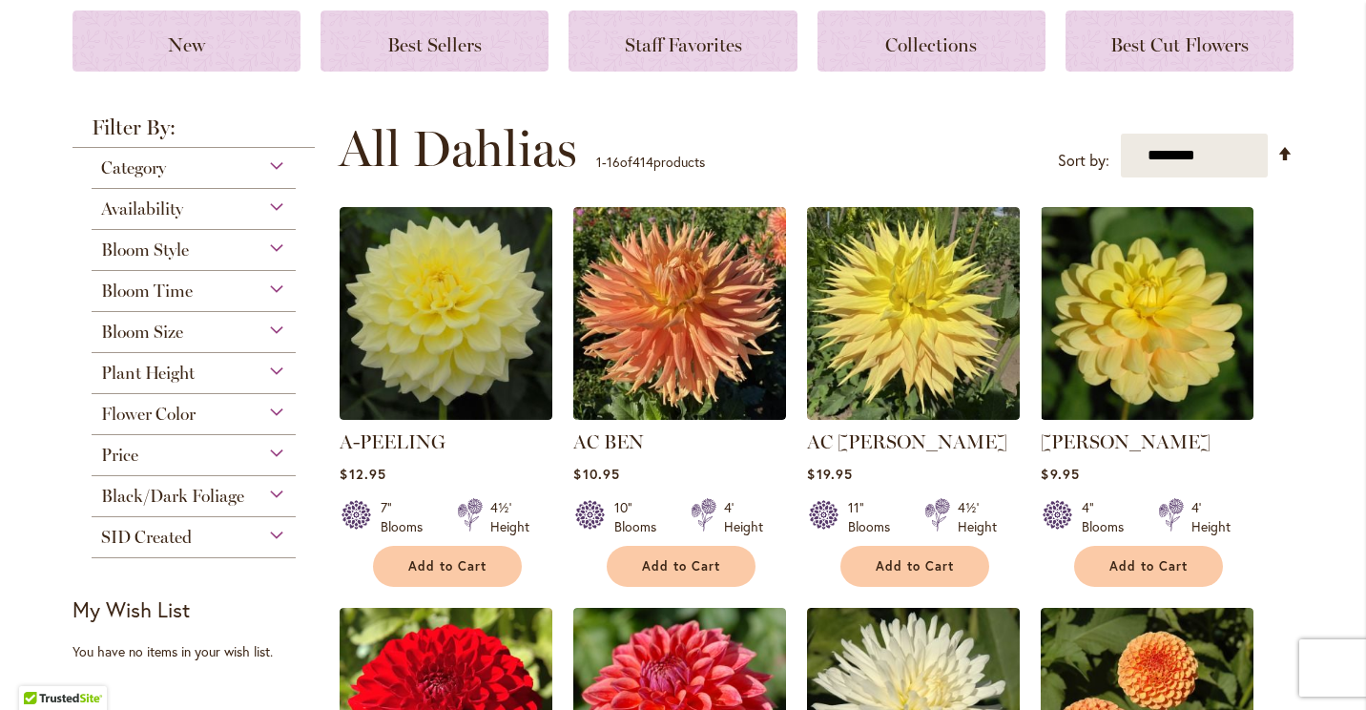
scroll to position [270, 0]
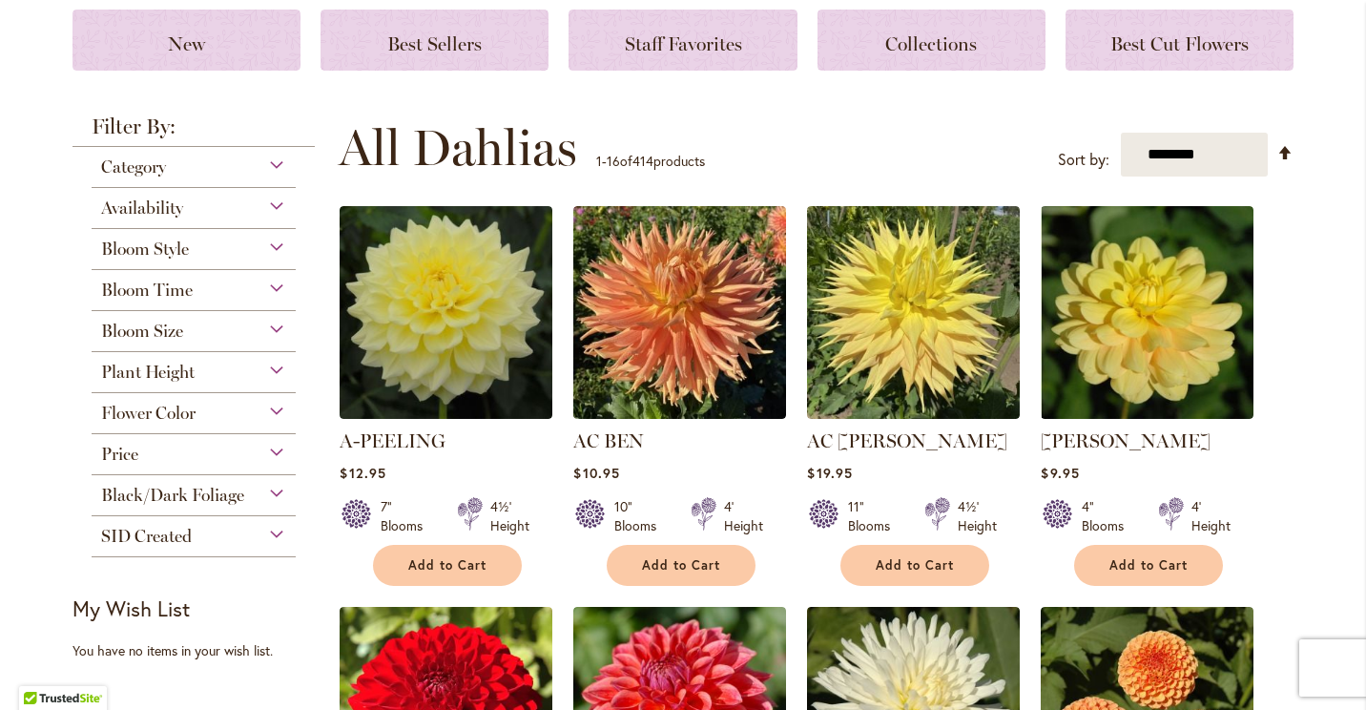
click at [272, 406] on div "Flower Color" at bounding box center [194, 408] width 204 height 31
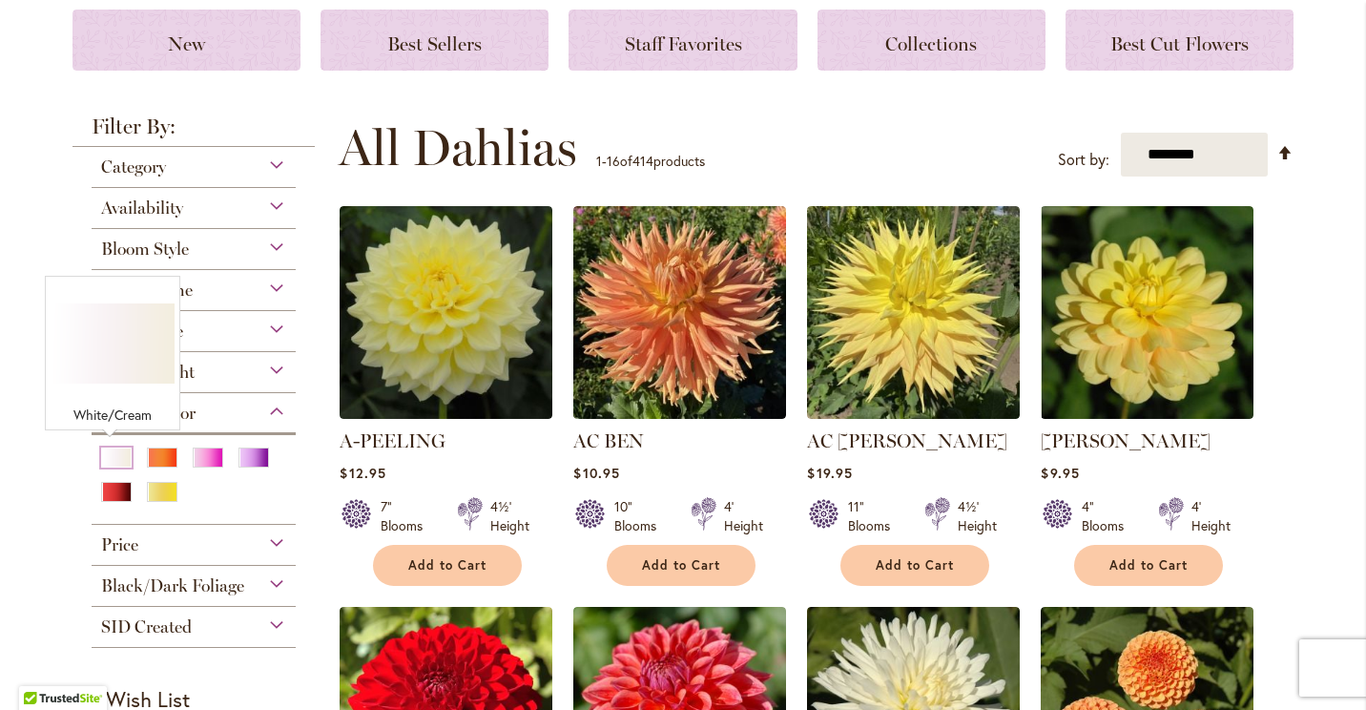
click at [108, 449] on div "White/Cream" at bounding box center [116, 457] width 31 height 20
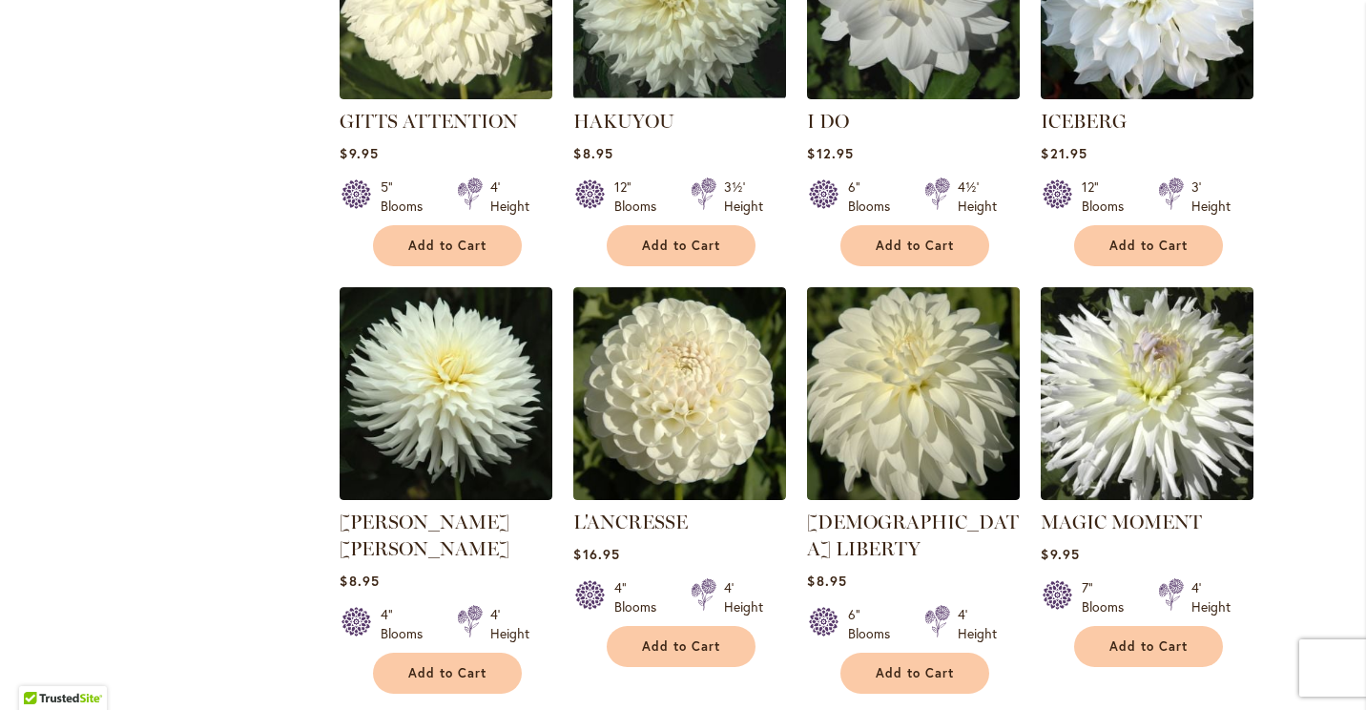
scroll to position [1359, 0]
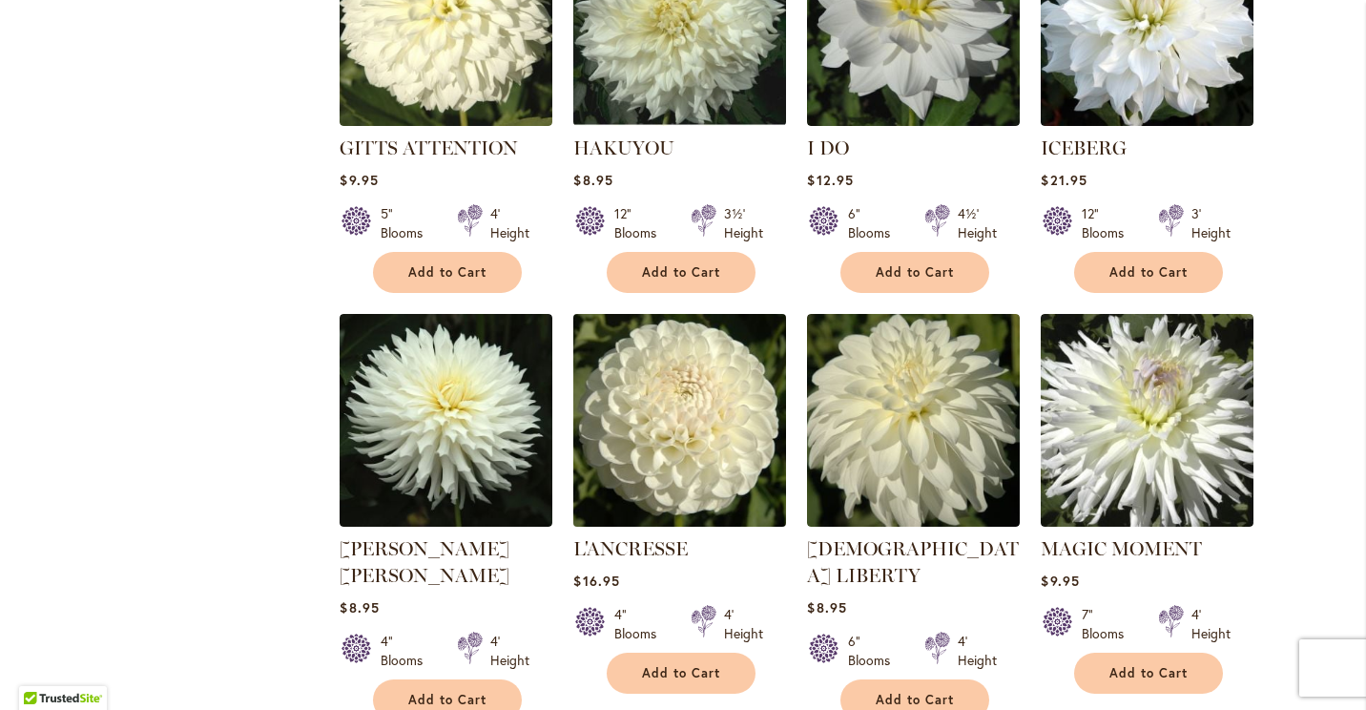
click at [641, 428] on img at bounding box center [679, 419] width 223 height 223
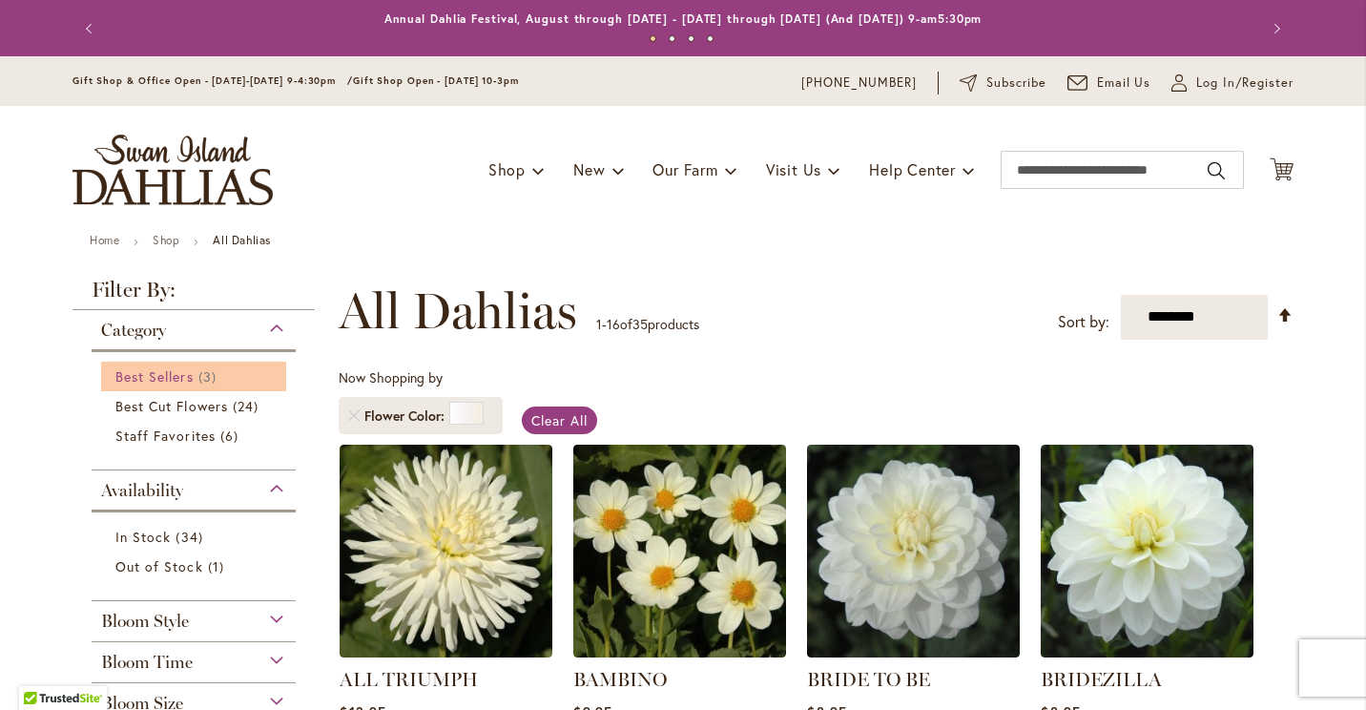
click at [173, 373] on span "Best Sellers" at bounding box center [154, 376] width 78 height 18
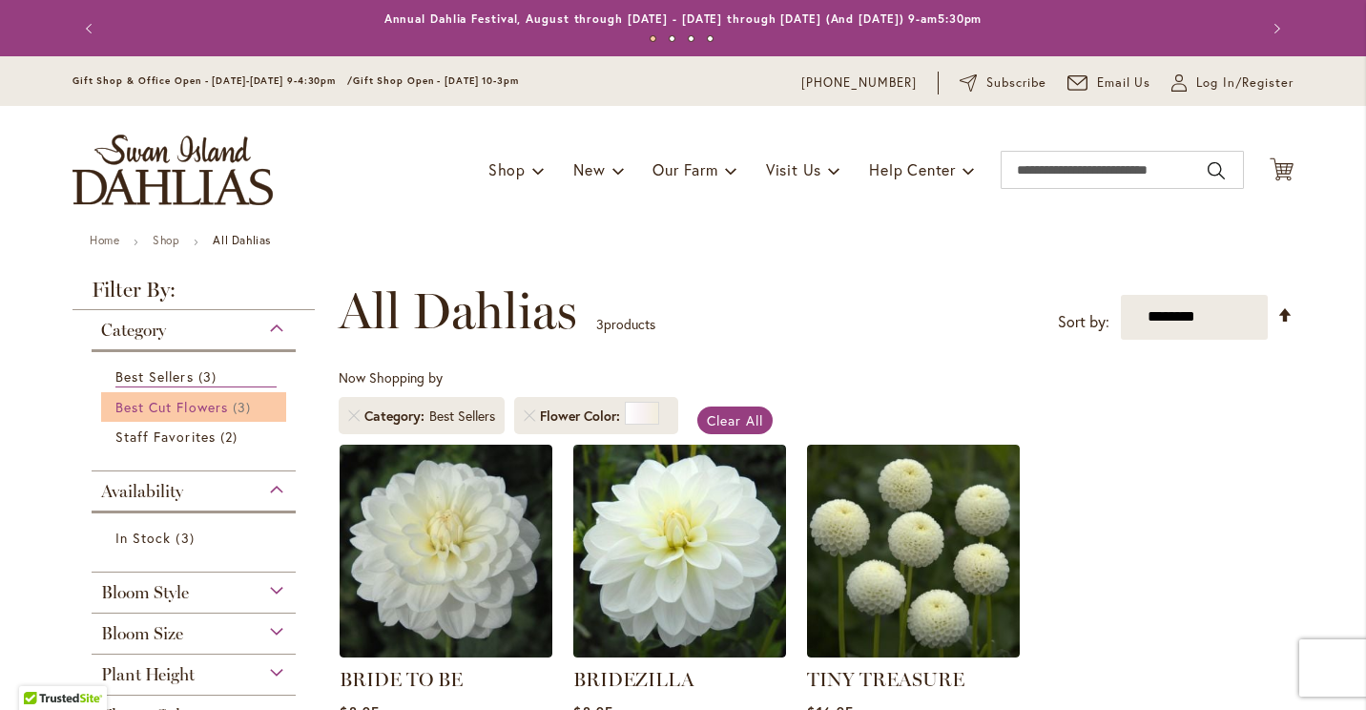
click at [160, 399] on span "Best Cut Flowers" at bounding box center [171, 407] width 113 height 18
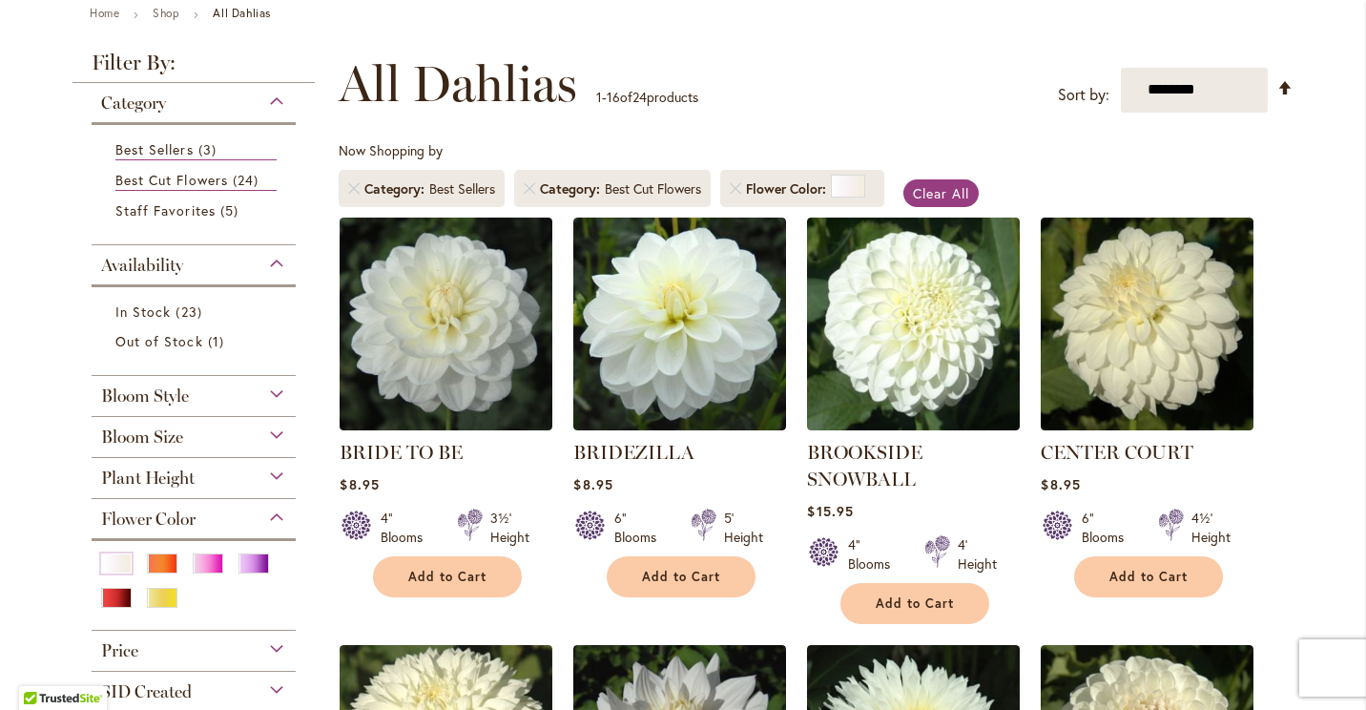
scroll to position [226, 0]
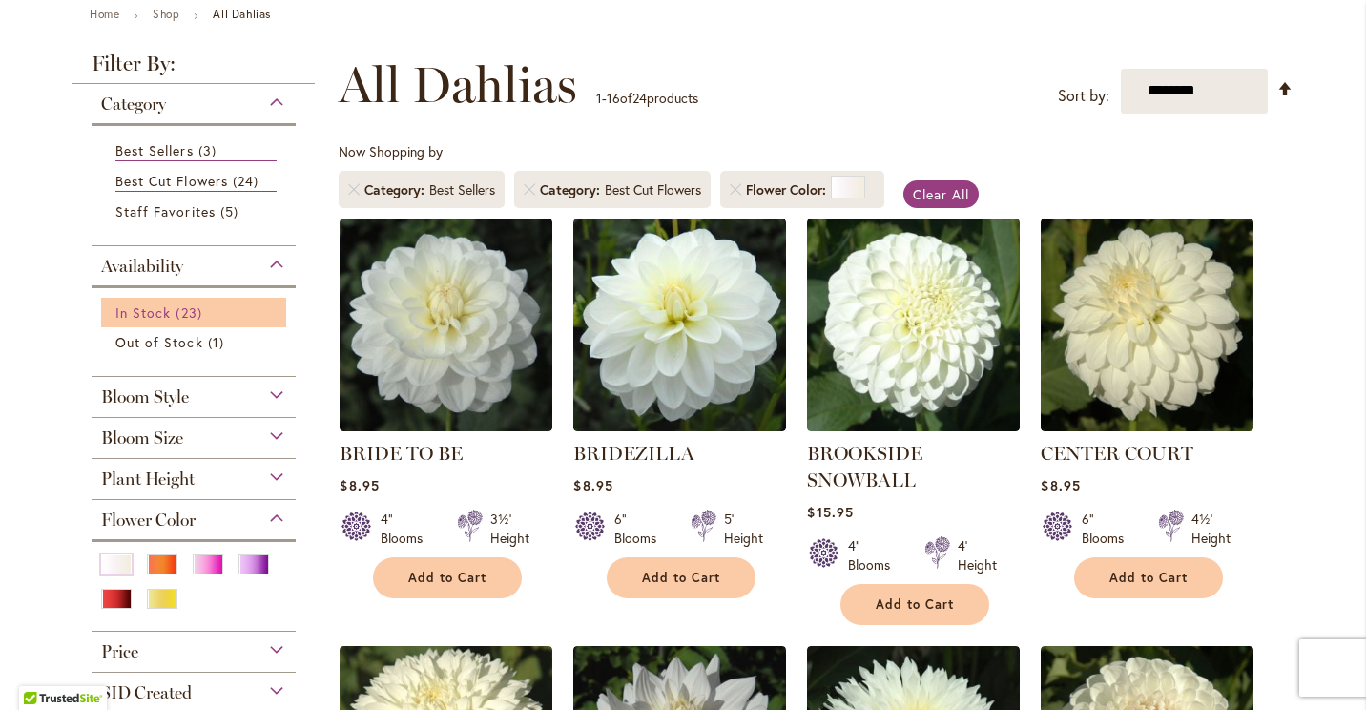
click at [167, 311] on link "In Stock 23 items" at bounding box center [195, 312] width 161 height 20
